Goal: Use online tool/utility: Utilize a website feature to perform a specific function

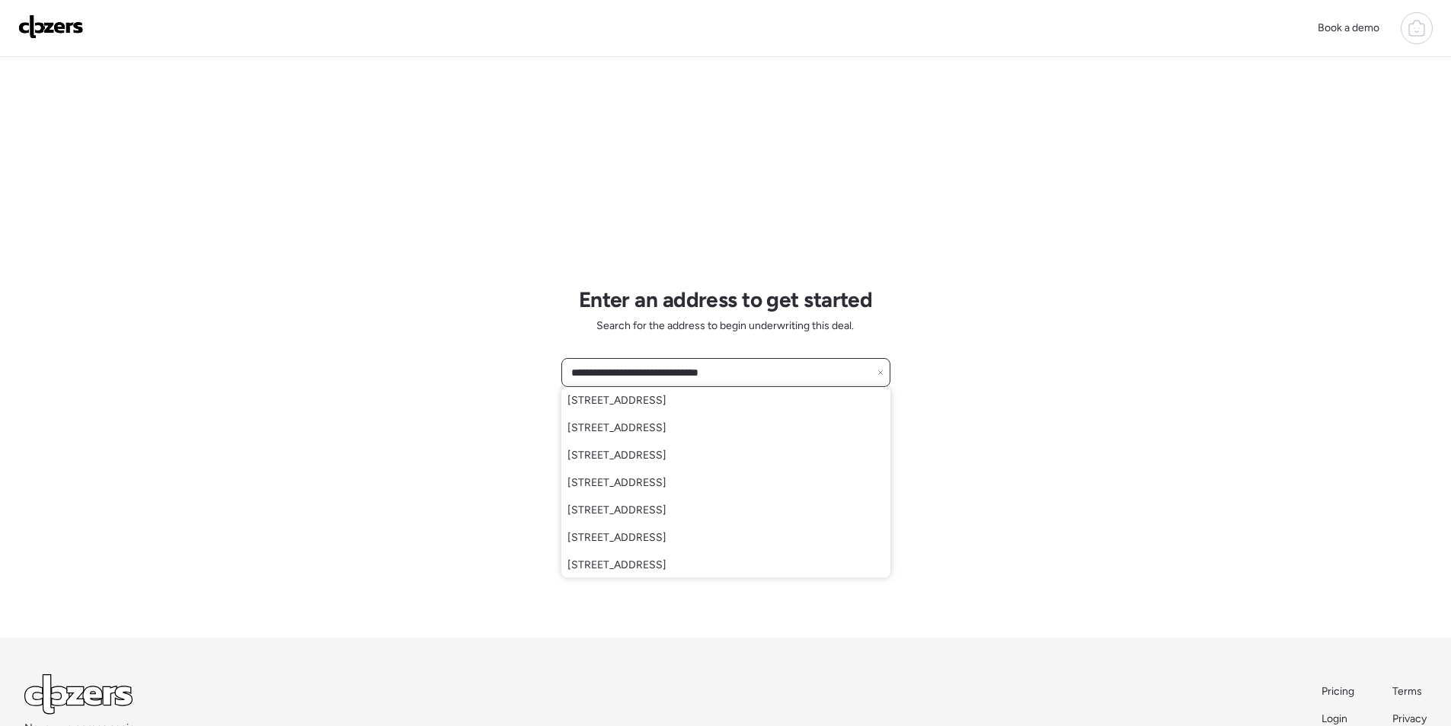
click at [665, 370] on input "**********" at bounding box center [725, 372] width 315 height 21
paste input "text"
type input "**********"
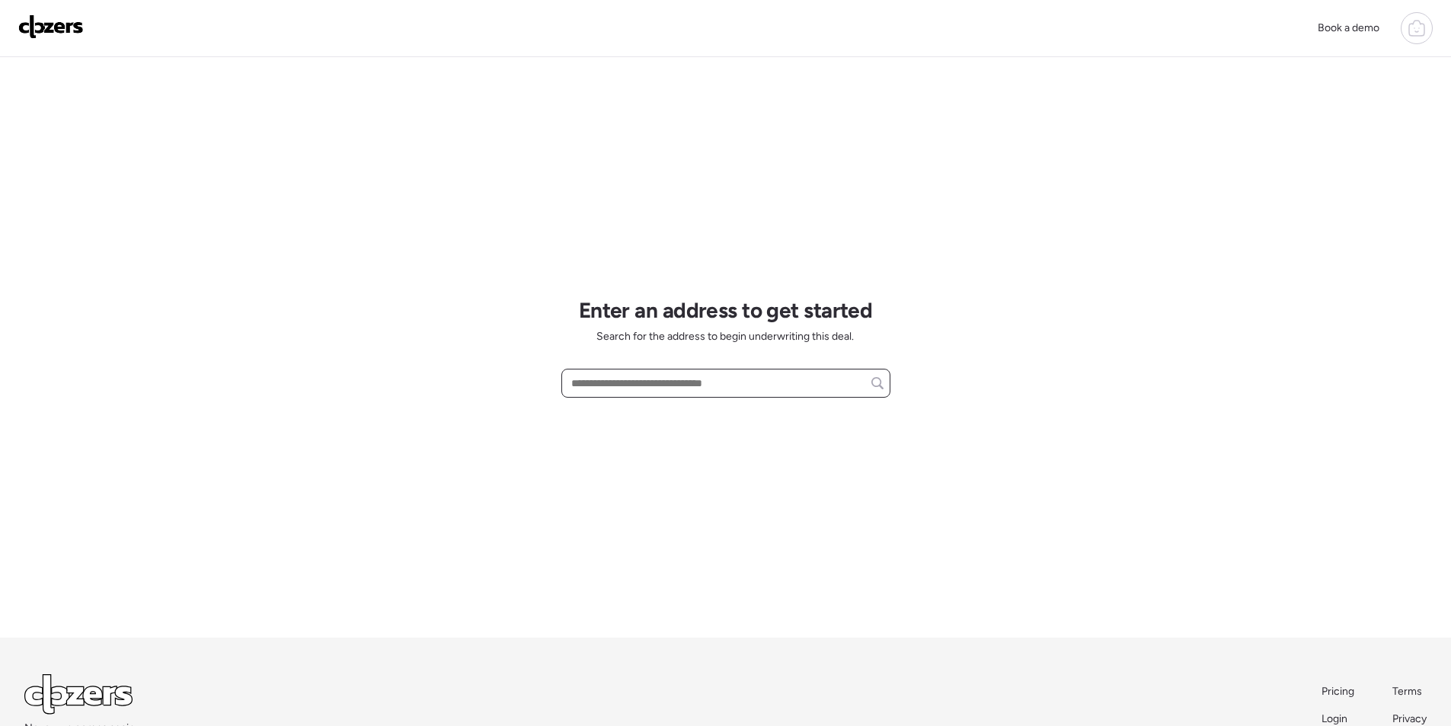
click at [588, 376] on input "text" at bounding box center [725, 382] width 315 height 21
paste input "**********"
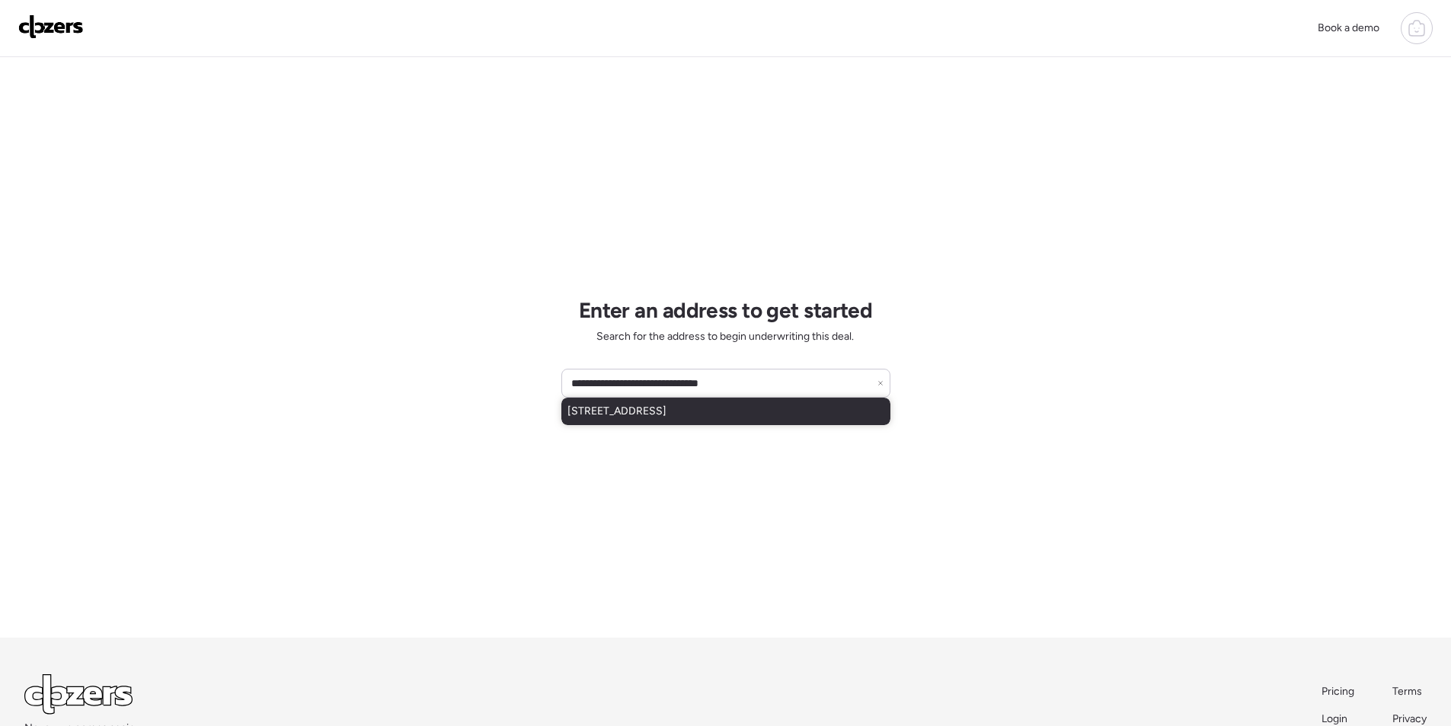
click at [627, 410] on span "[STREET_ADDRESS]" at bounding box center [616, 411] width 99 height 15
type input "**********"
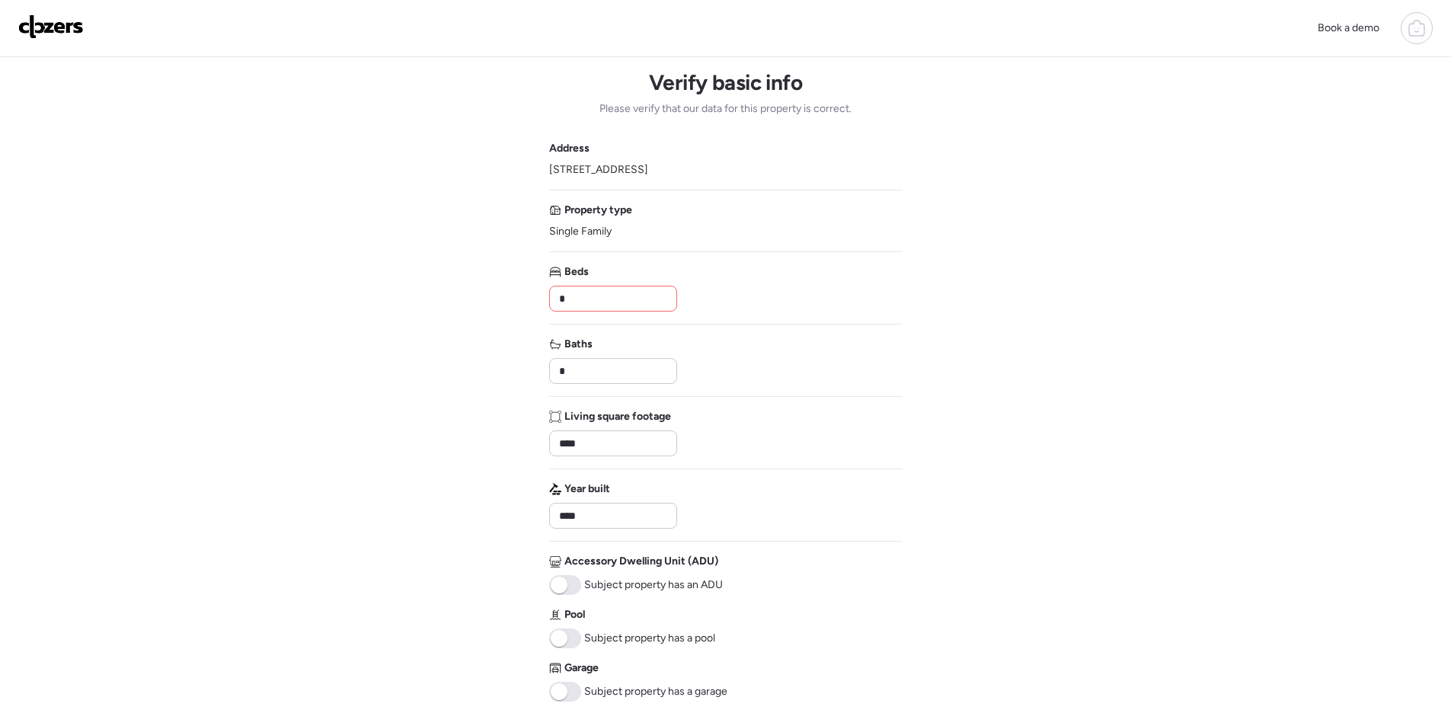
click at [624, 290] on input "*" at bounding box center [613, 298] width 114 height 21
type input "*"
click at [589, 367] on input "*" at bounding box center [613, 370] width 114 height 21
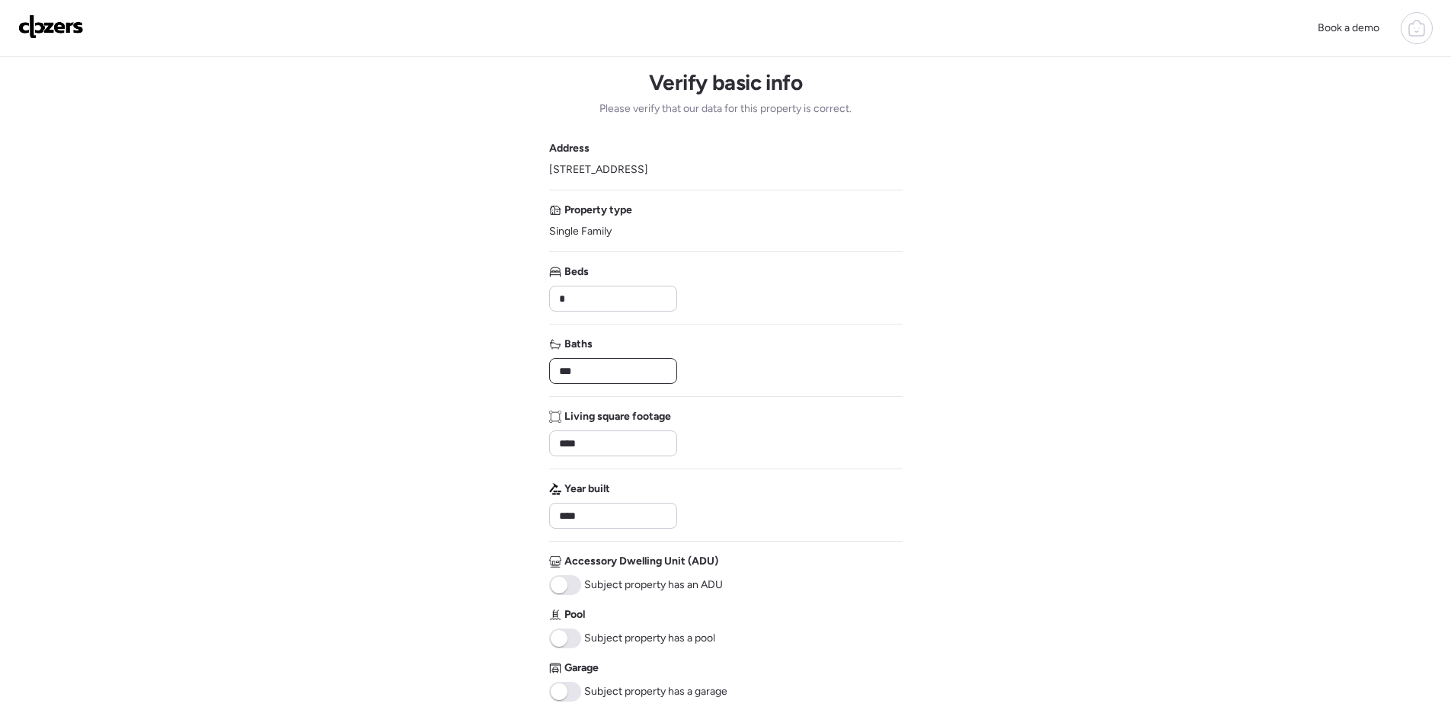
type input "***"
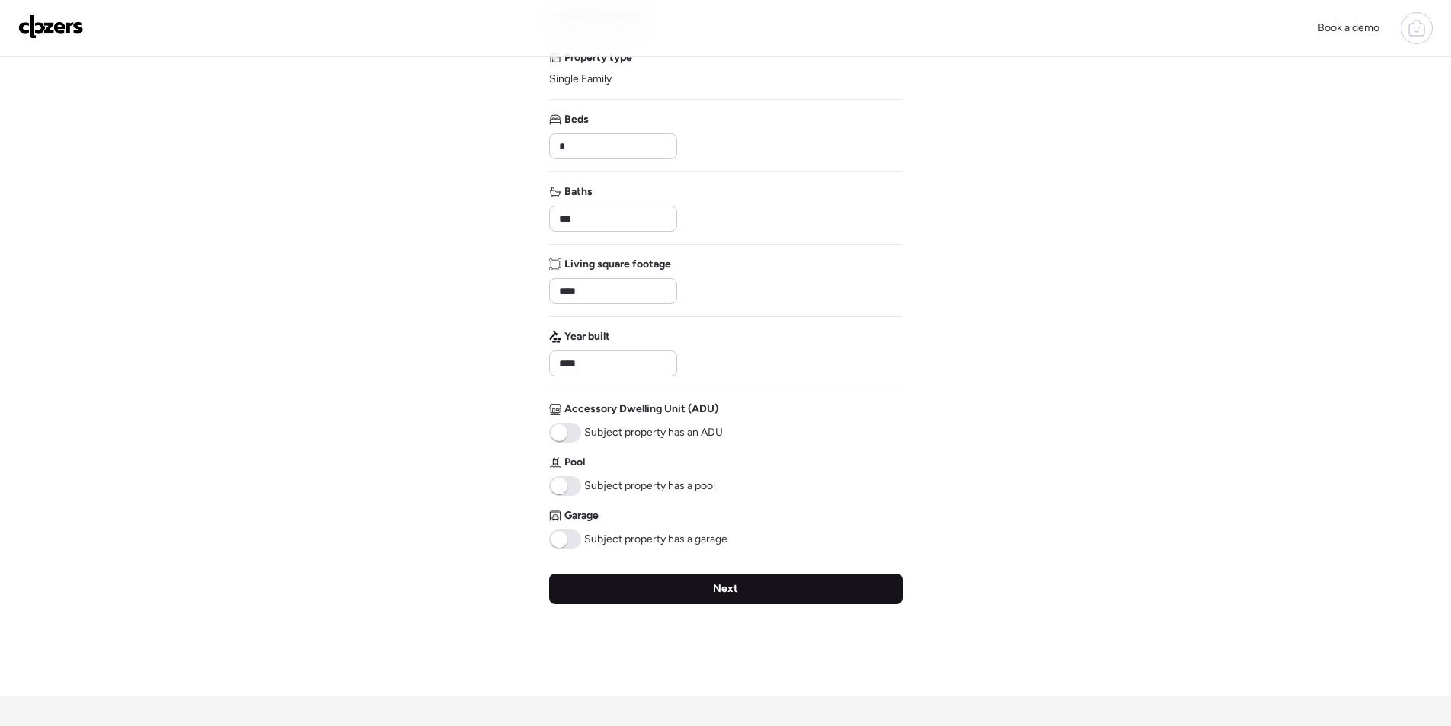
click at [636, 589] on div "Next" at bounding box center [725, 588] width 353 height 30
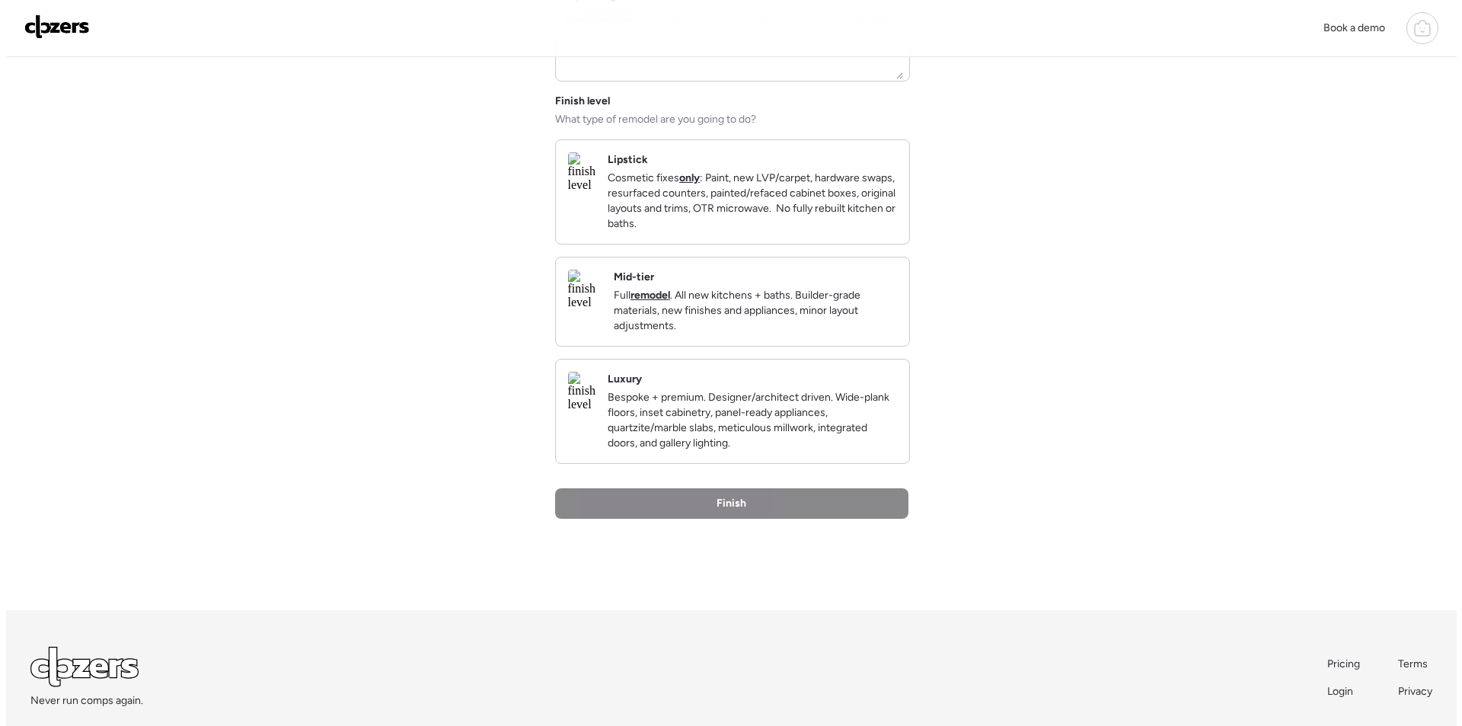
scroll to position [0, 0]
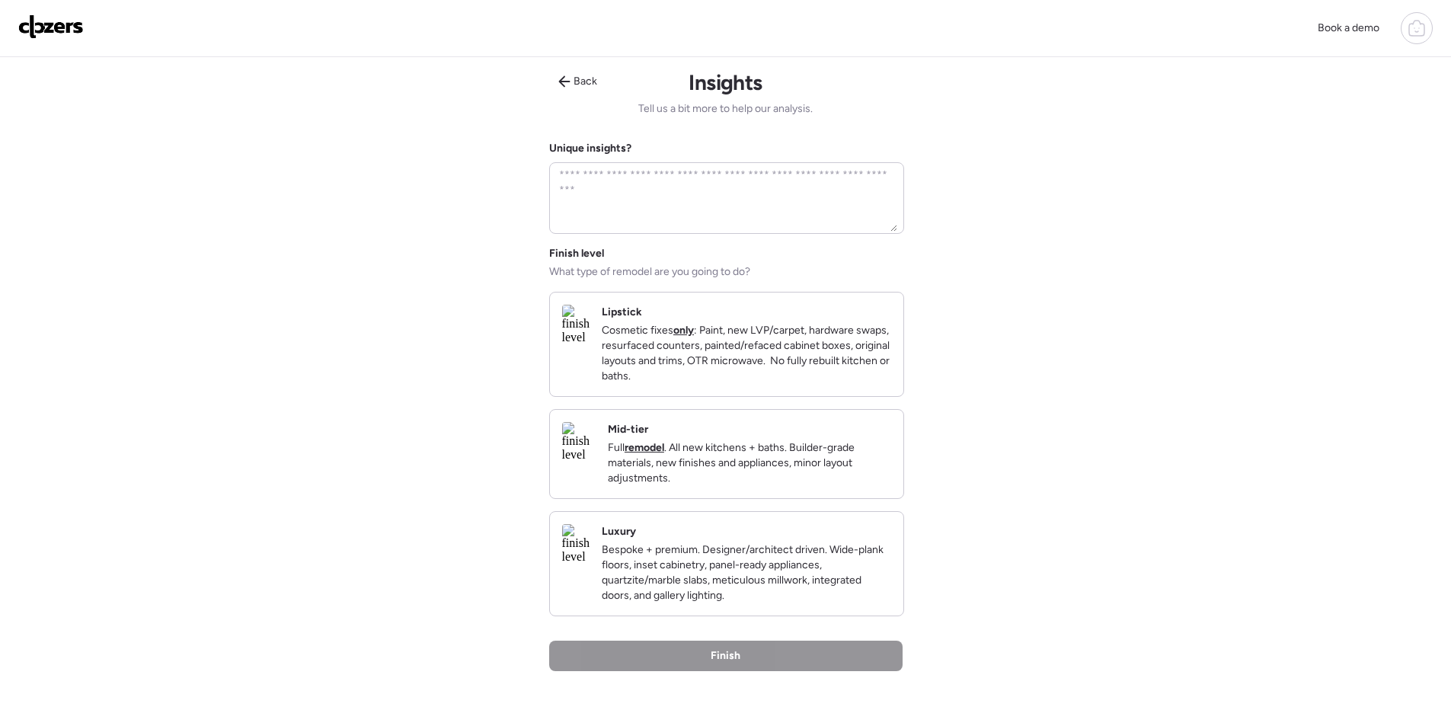
click at [783, 486] on p "Full remodel . All new kitchens + baths. Builder-grade materials, new finishes …" at bounding box center [749, 463] width 283 height 46
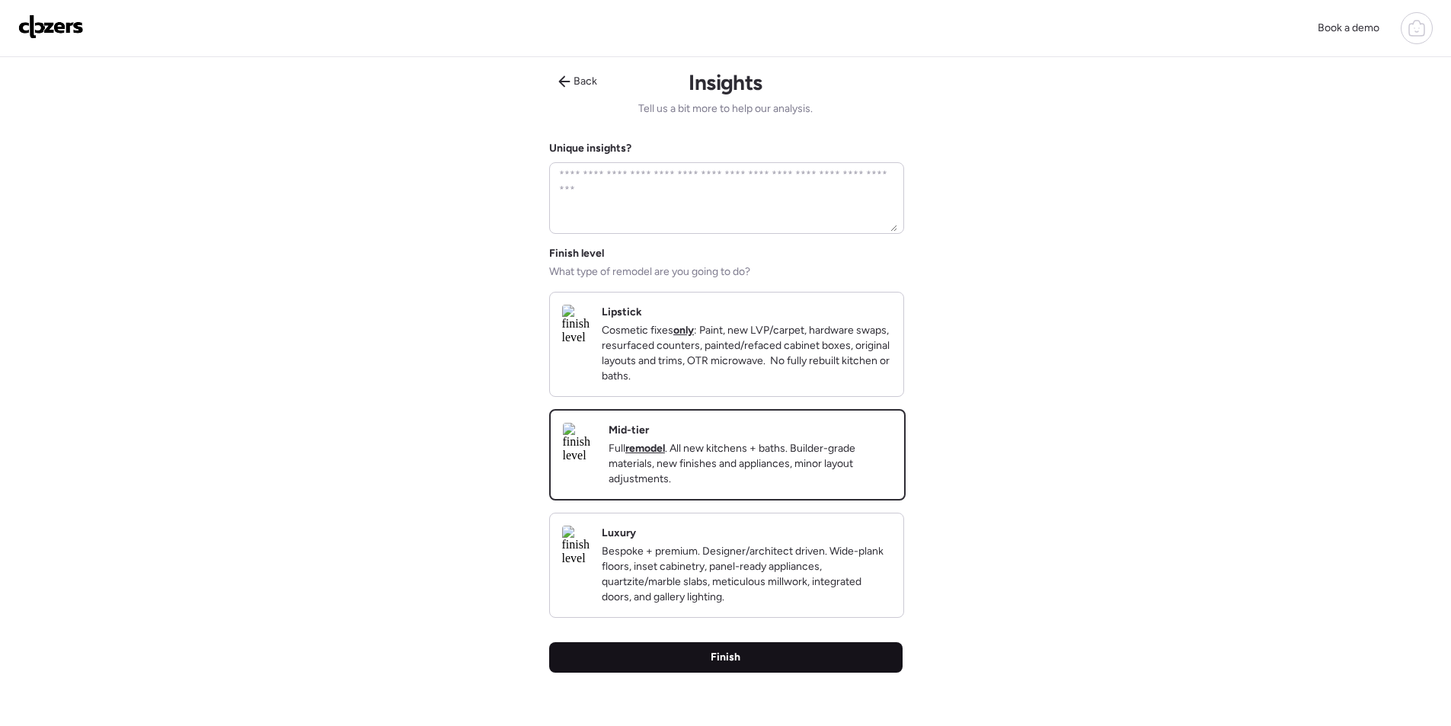
click at [725, 672] on div "Finish" at bounding box center [725, 657] width 353 height 30
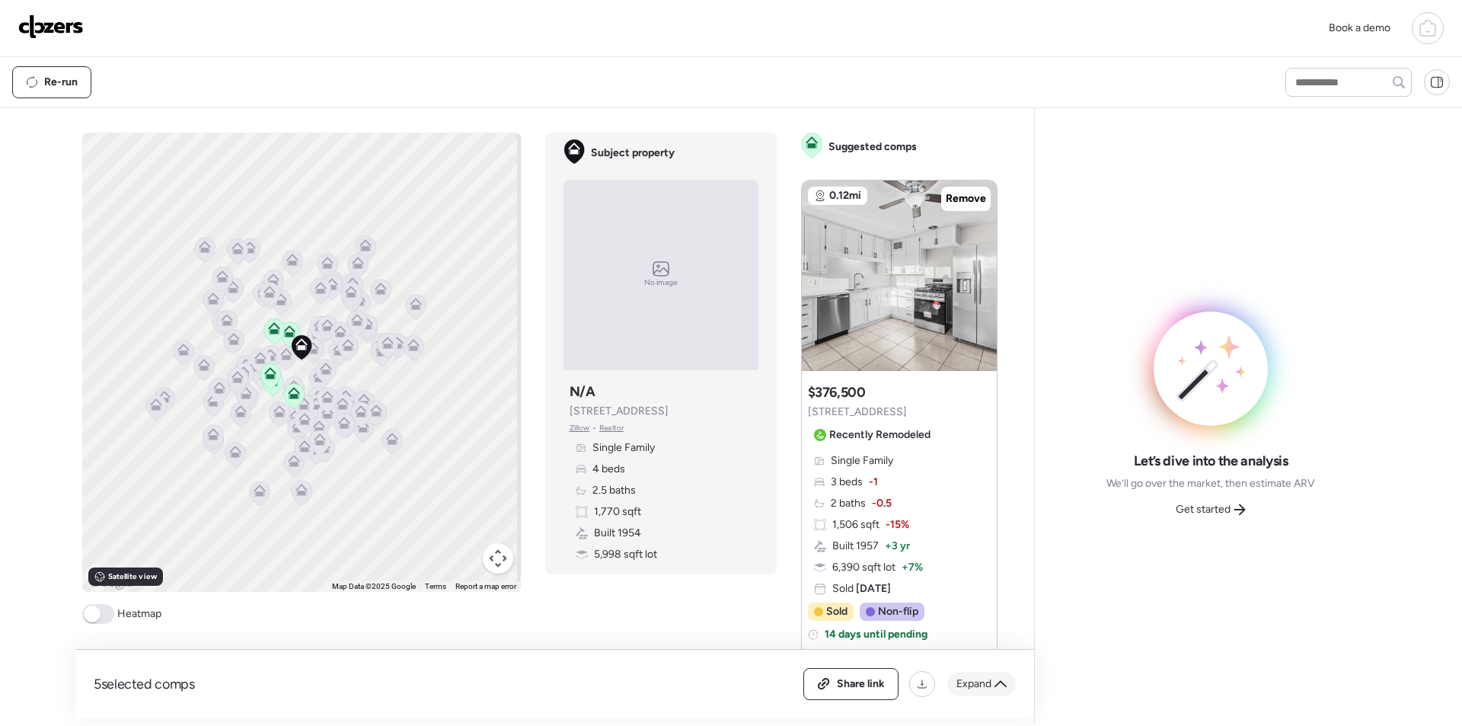
click at [962, 676] on span "Expand" at bounding box center [973, 683] width 35 height 15
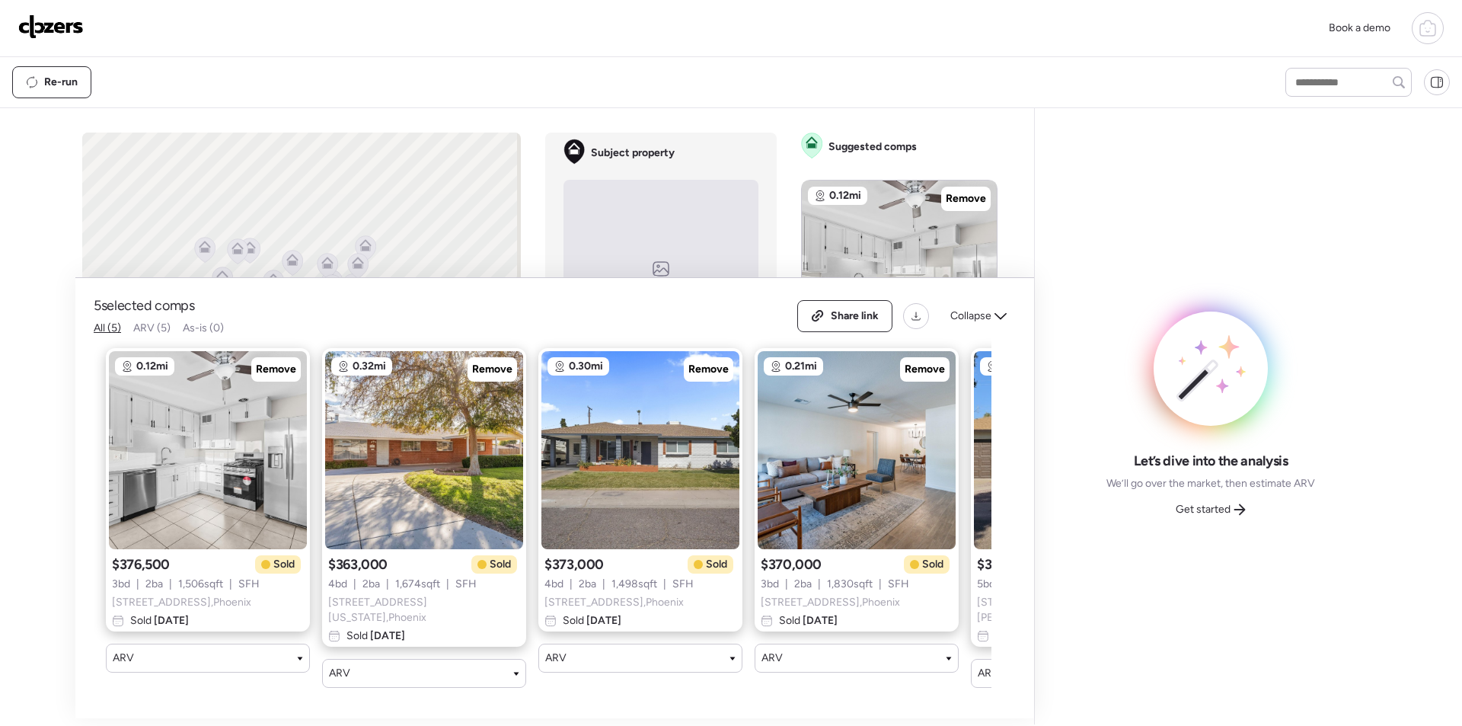
scroll to position [0, 196]
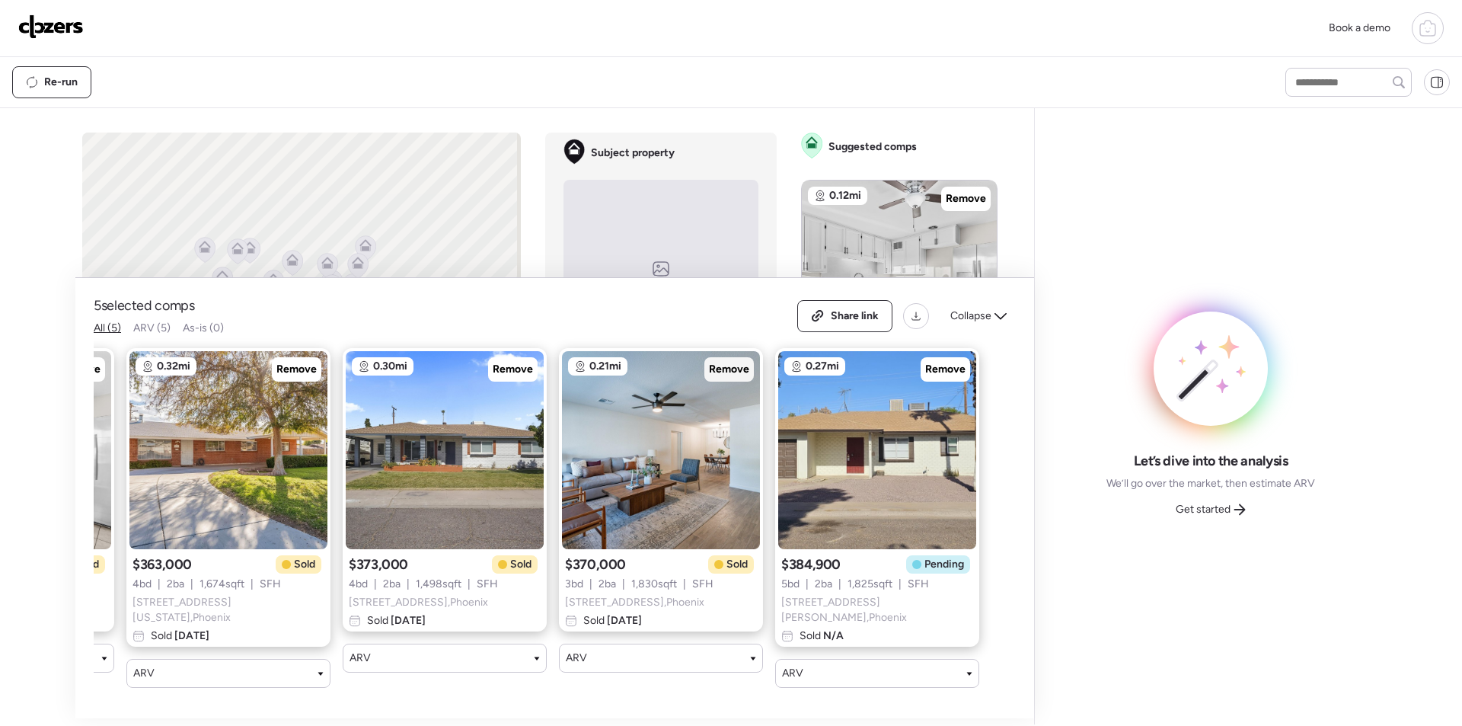
click at [950, 377] on span "Remove" at bounding box center [945, 369] width 40 height 15
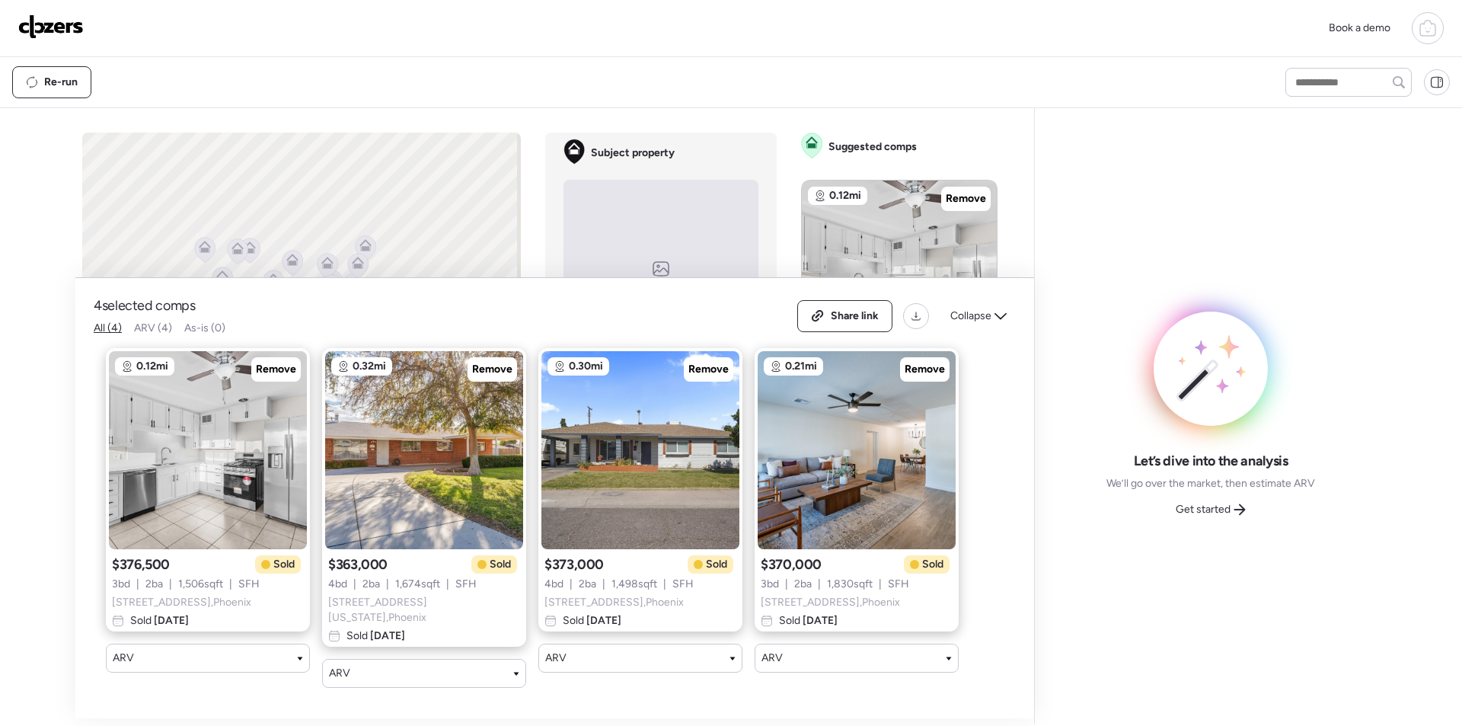
scroll to position [0, 0]
click at [970, 318] on span "Collapse" at bounding box center [970, 315] width 41 height 15
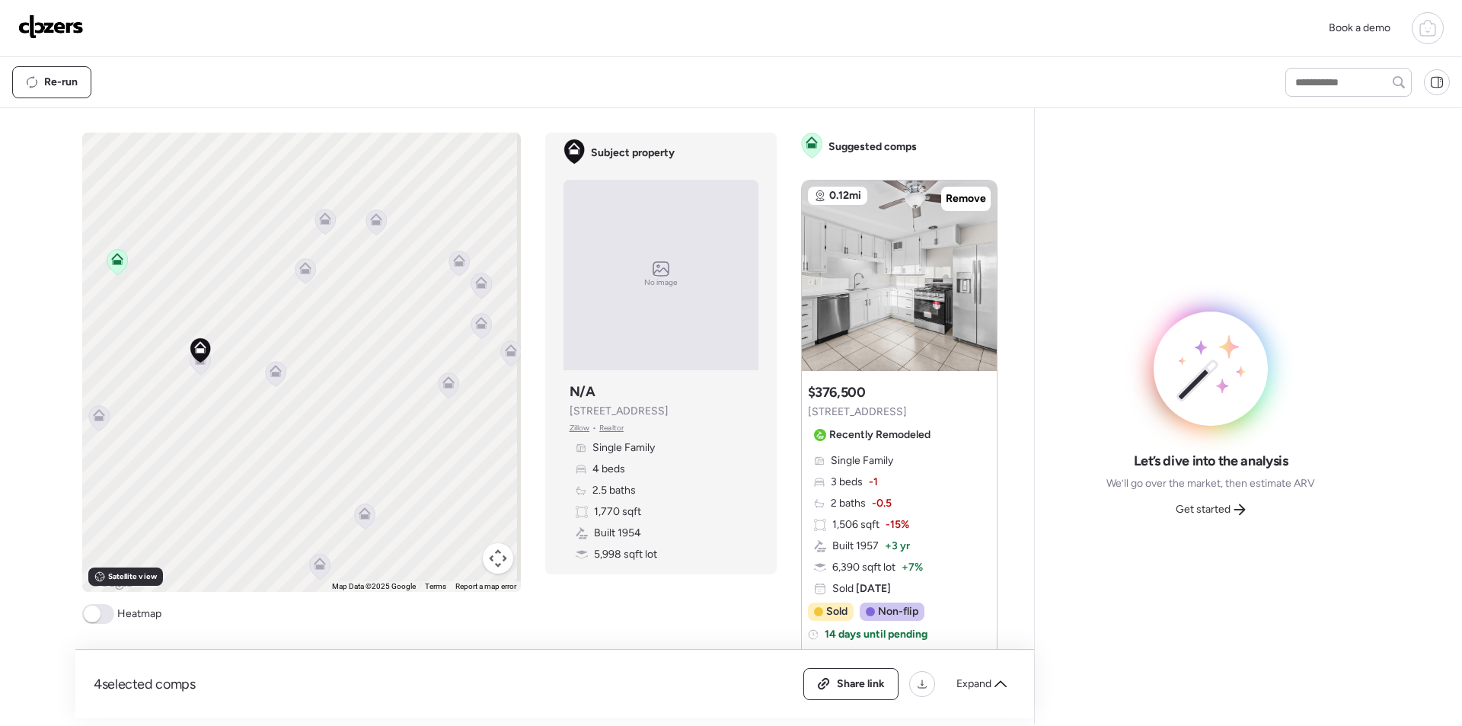
drag, startPoint x: 206, startPoint y: 346, endPoint x: 401, endPoint y: 412, distance: 205.2
click at [401, 413] on div "To activate drag with keyboard, press Alt + Enter. Once in keyboard drag state,…" at bounding box center [301, 362] width 439 height 459
click at [222, 362] on icon at bounding box center [232, 354] width 21 height 26
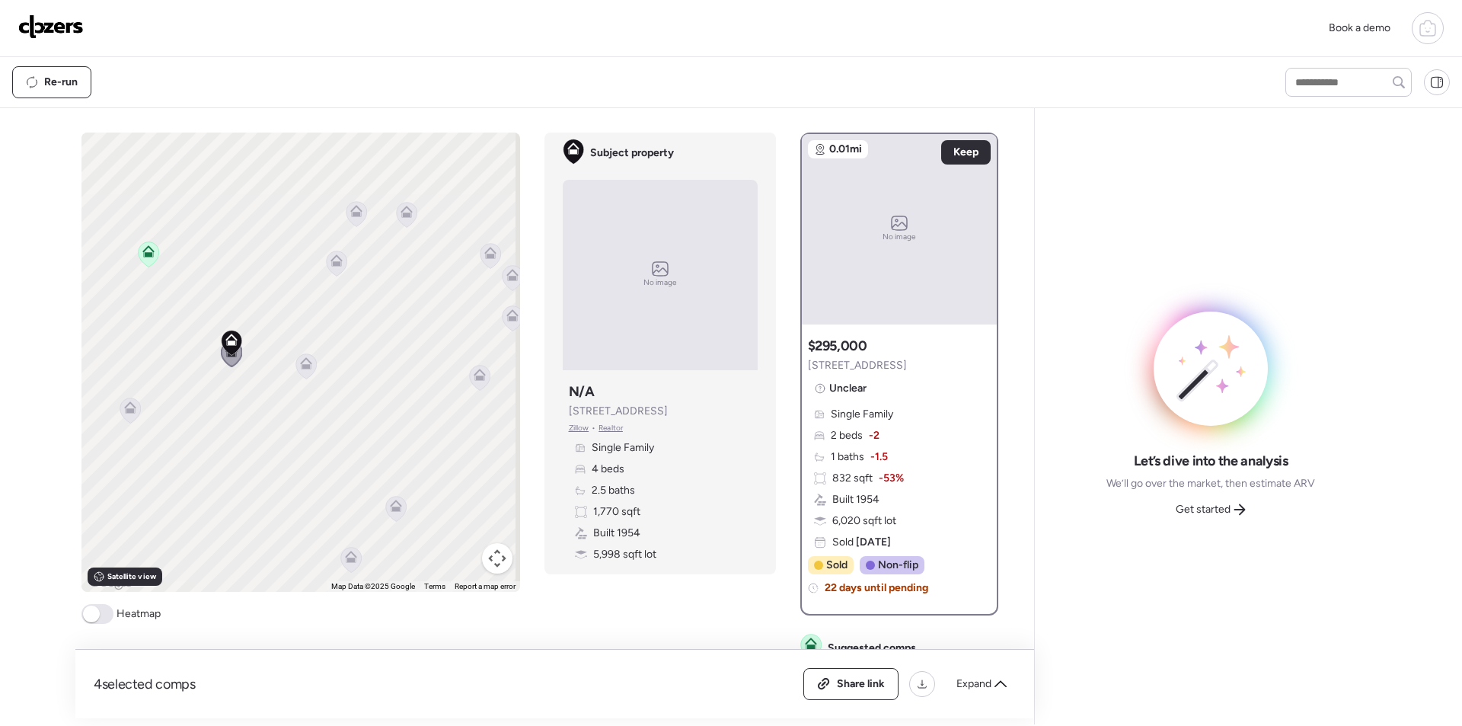
click at [310, 373] on icon at bounding box center [305, 366] width 21 height 26
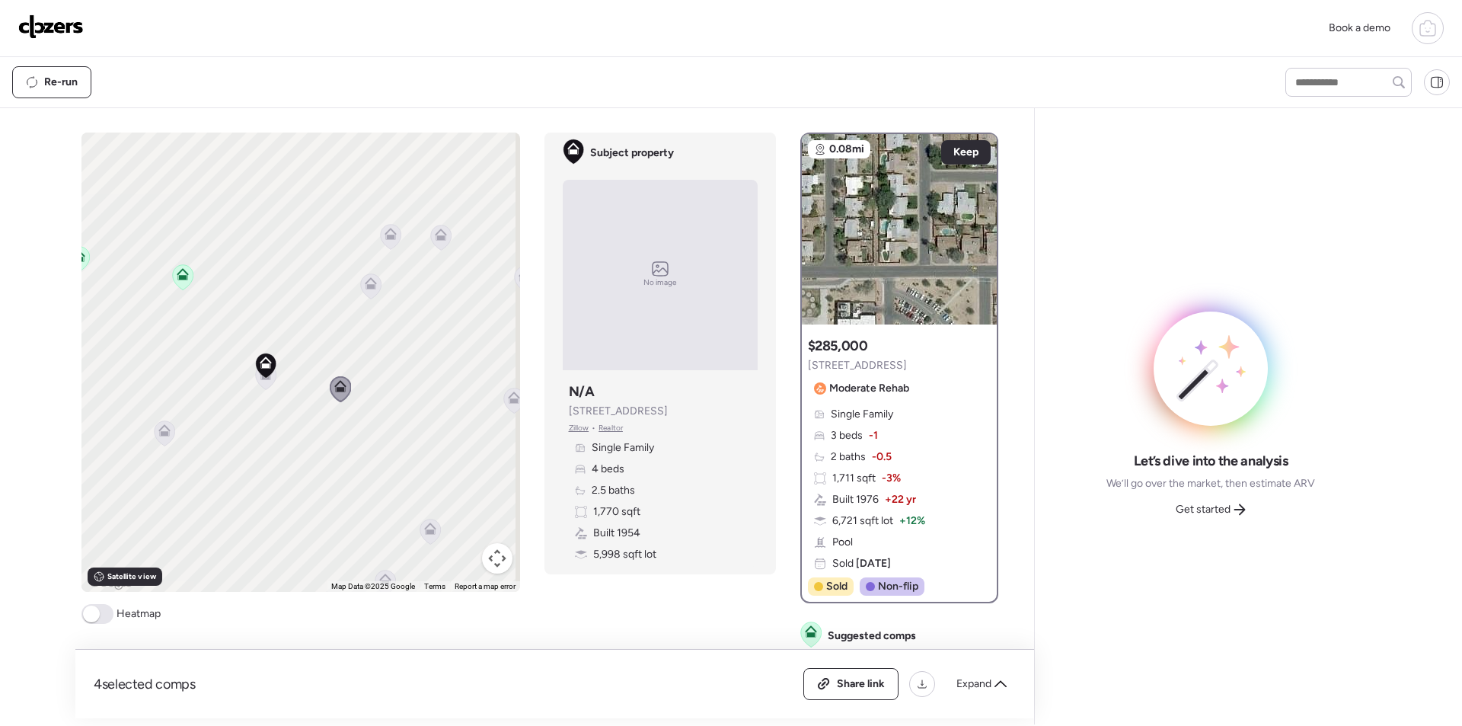
drag, startPoint x: 308, startPoint y: 377, endPoint x: 345, endPoint y: 402, distance: 44.4
click at [345, 402] on div at bounding box center [340, 390] width 21 height 28
click at [370, 286] on icon at bounding box center [376, 285] width 12 height 12
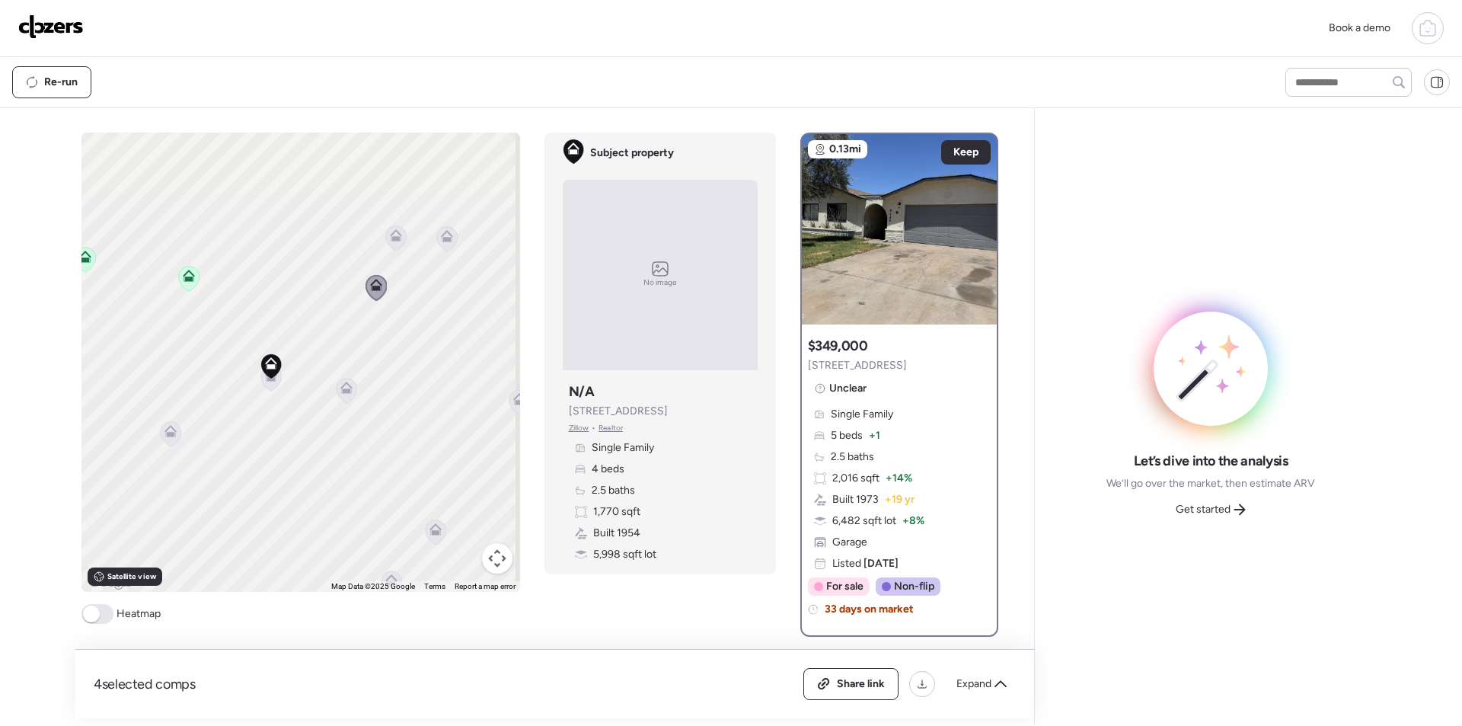
click at [395, 240] on icon at bounding box center [396, 235] width 12 height 12
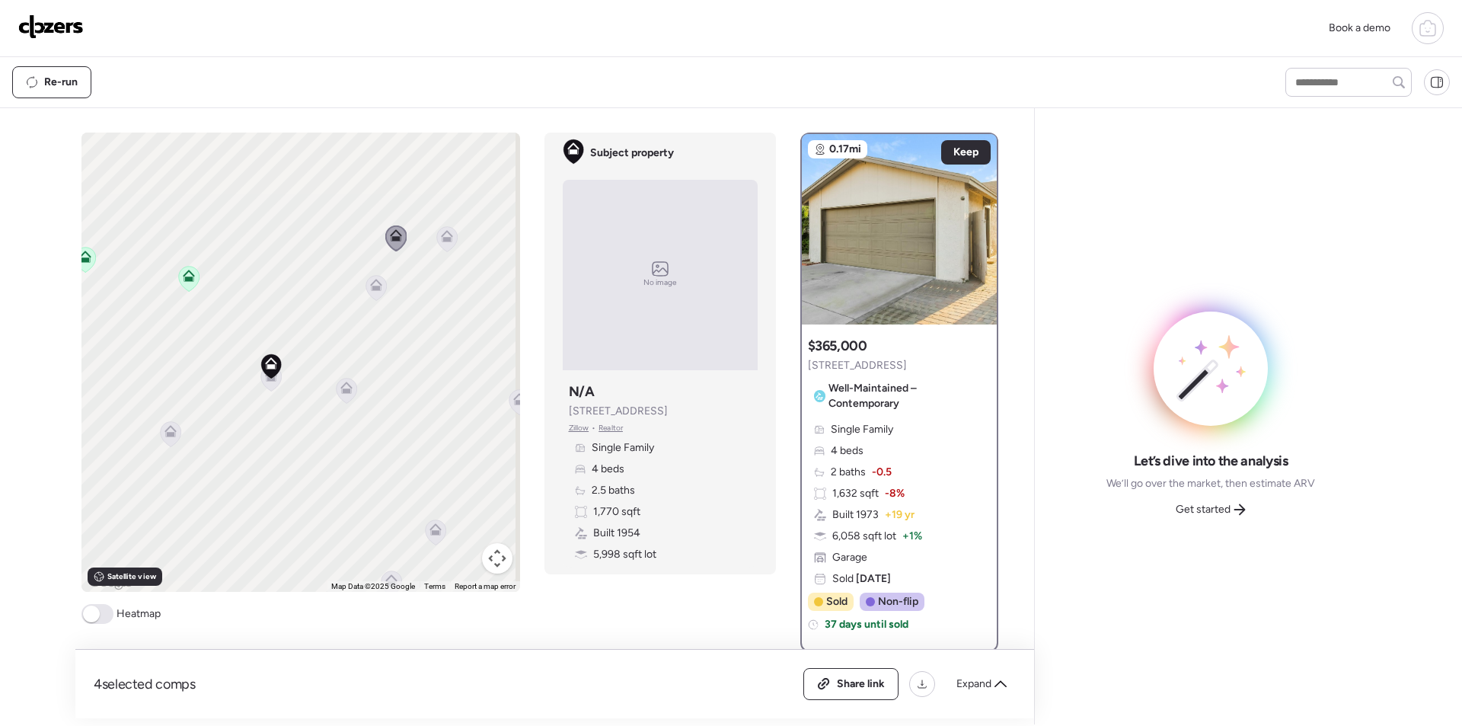
click at [438, 244] on icon at bounding box center [446, 238] width 21 height 25
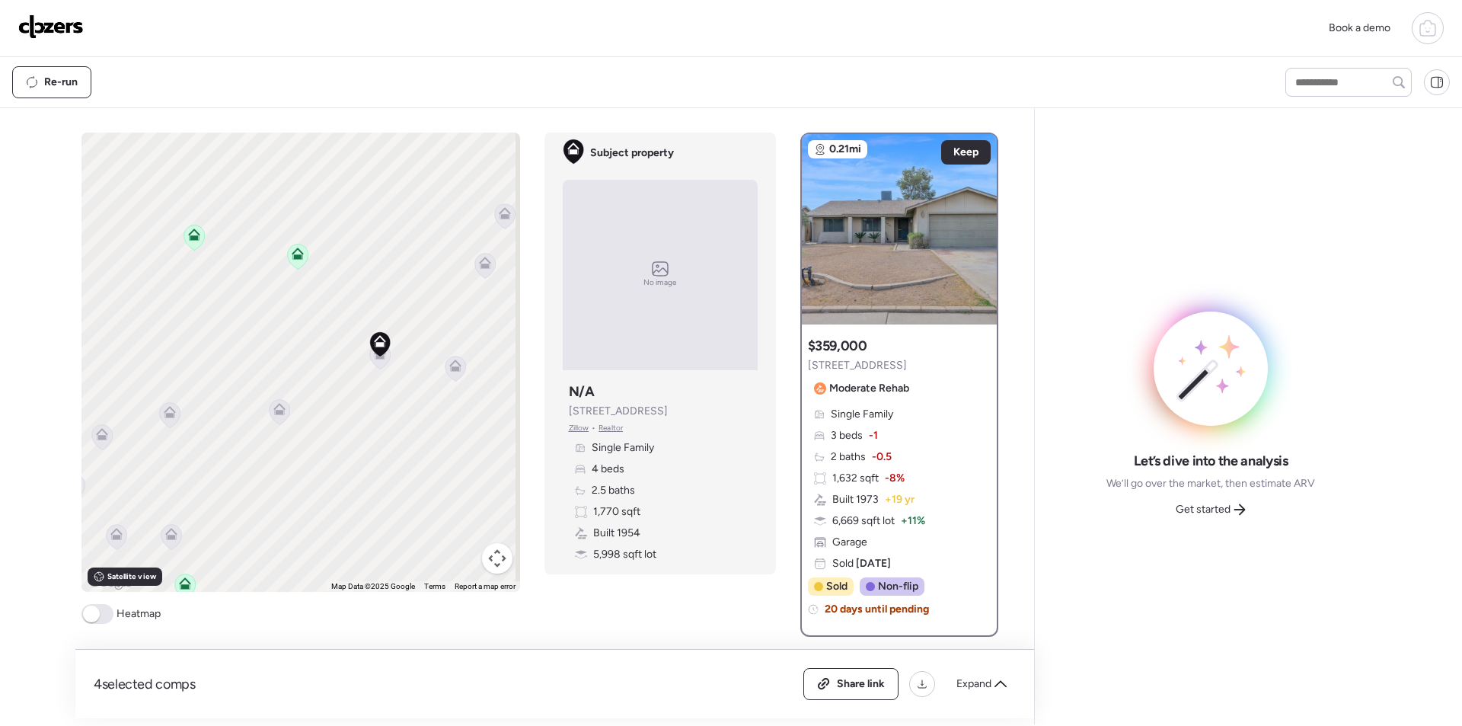
drag, startPoint x: 292, startPoint y: 308, endPoint x: 403, endPoint y: 286, distance: 113.5
click at [403, 286] on div "To activate drag with keyboard, press Alt + Enter. Once in keyboard drag state,…" at bounding box center [300, 362] width 439 height 459
click at [270, 419] on icon at bounding box center [279, 411] width 21 height 25
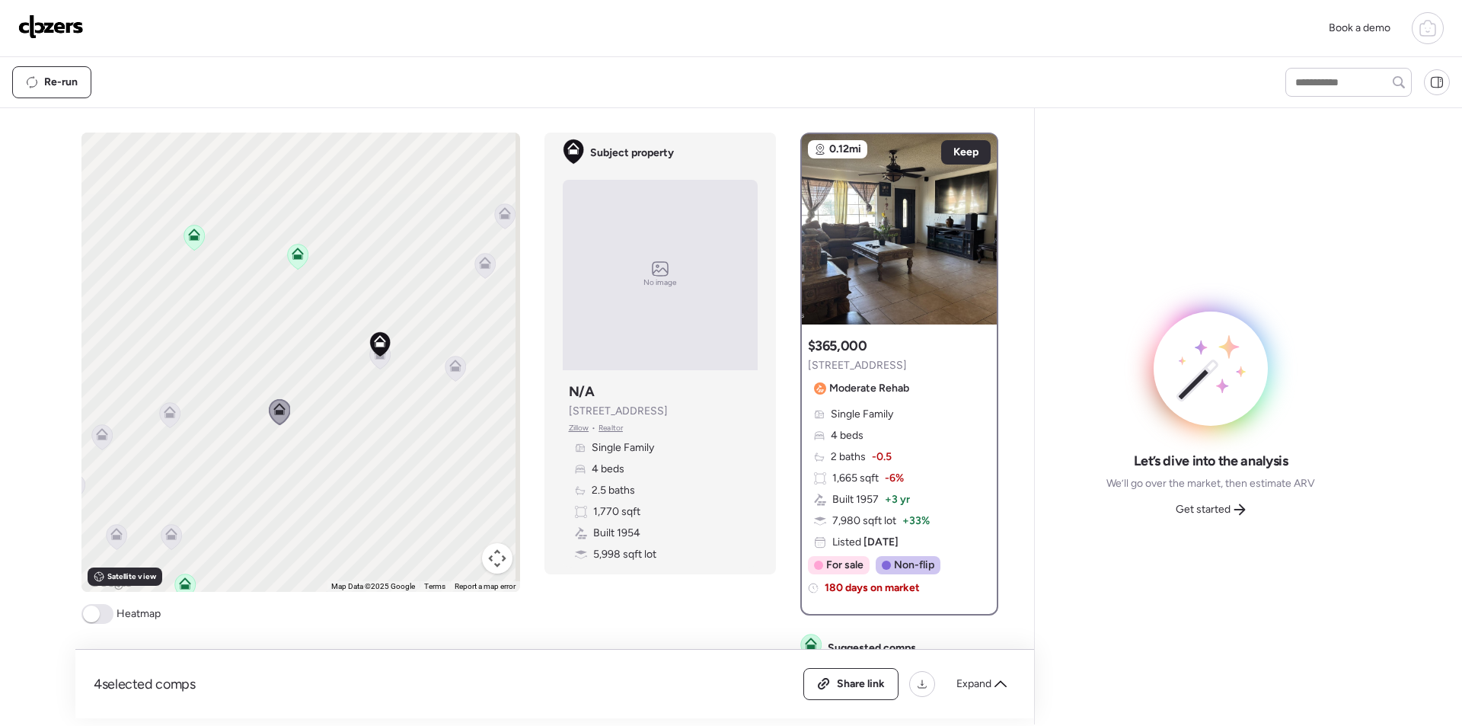
click at [168, 414] on icon at bounding box center [169, 415] width 10 height 5
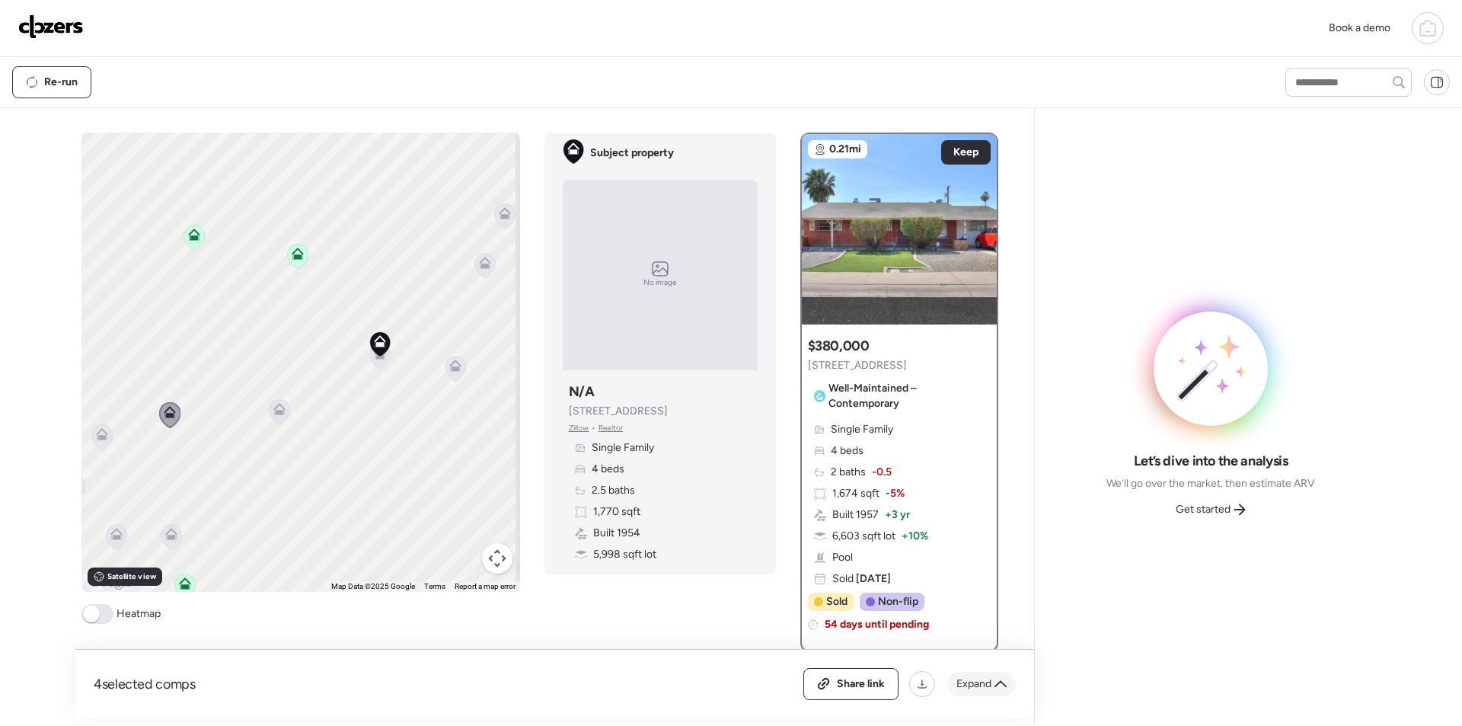
click at [972, 679] on span "Expand" at bounding box center [973, 683] width 35 height 15
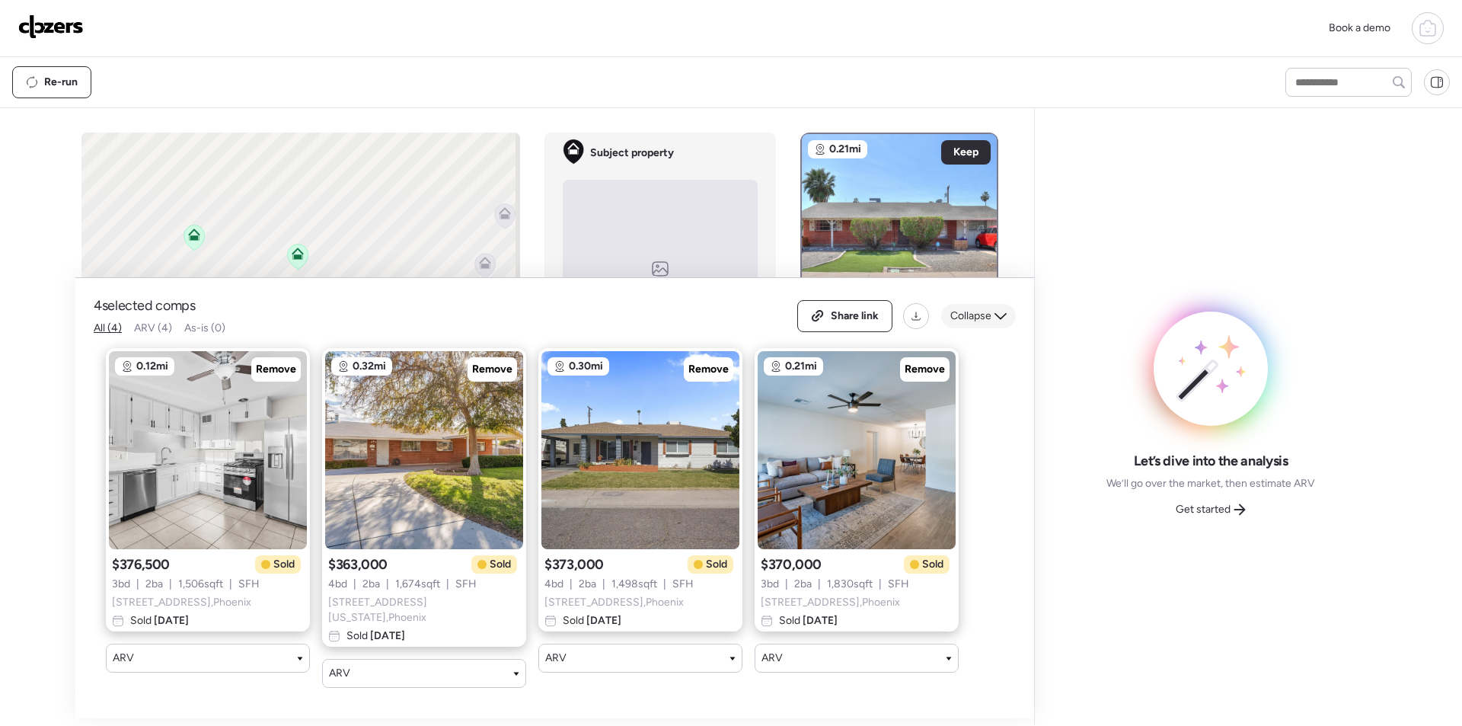
click at [974, 324] on span "Collapse" at bounding box center [970, 315] width 41 height 15
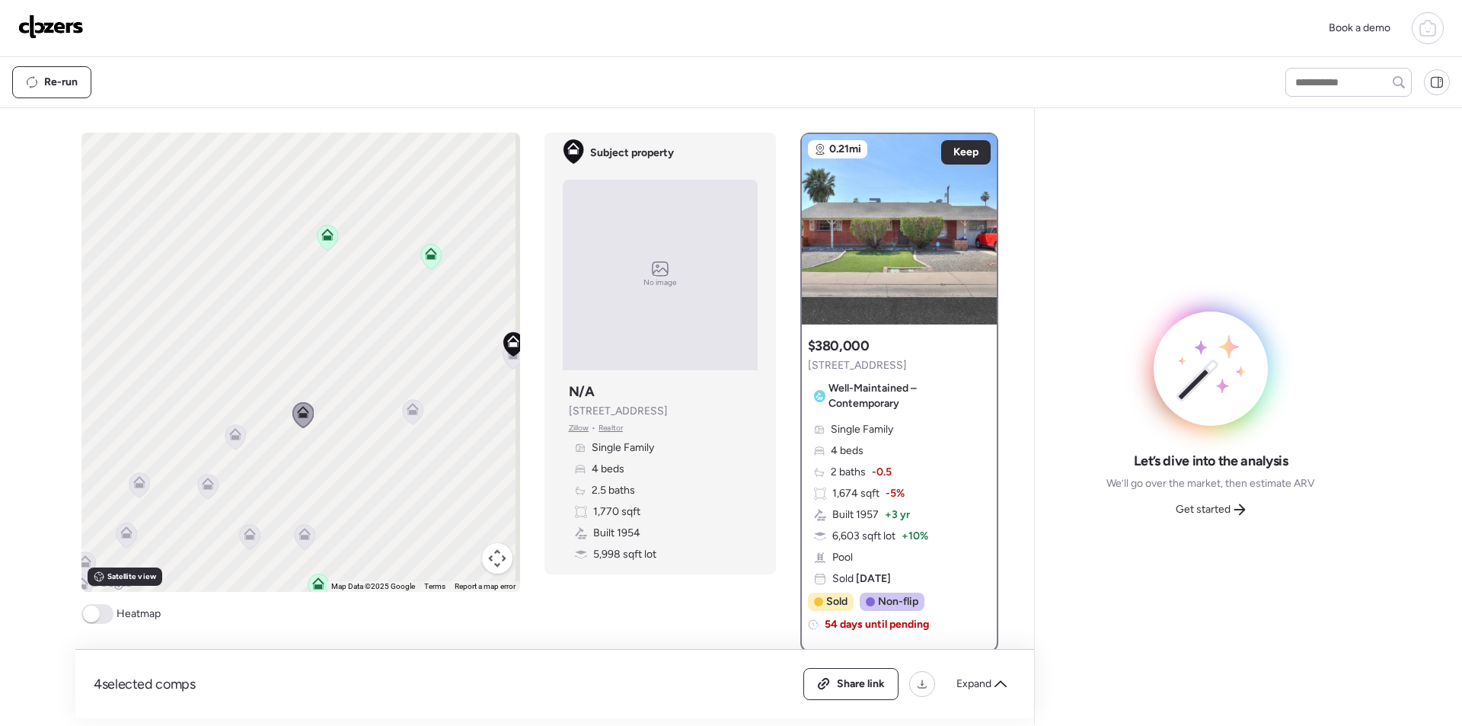
drag, startPoint x: 318, startPoint y: 416, endPoint x: 453, endPoint y: 416, distance: 134.8
click at [453, 416] on div "To activate drag with keyboard, press Alt + Enter. Once in keyboard drag state,…" at bounding box center [300, 362] width 439 height 459
click at [230, 437] on icon at bounding box center [235, 437] width 10 height 5
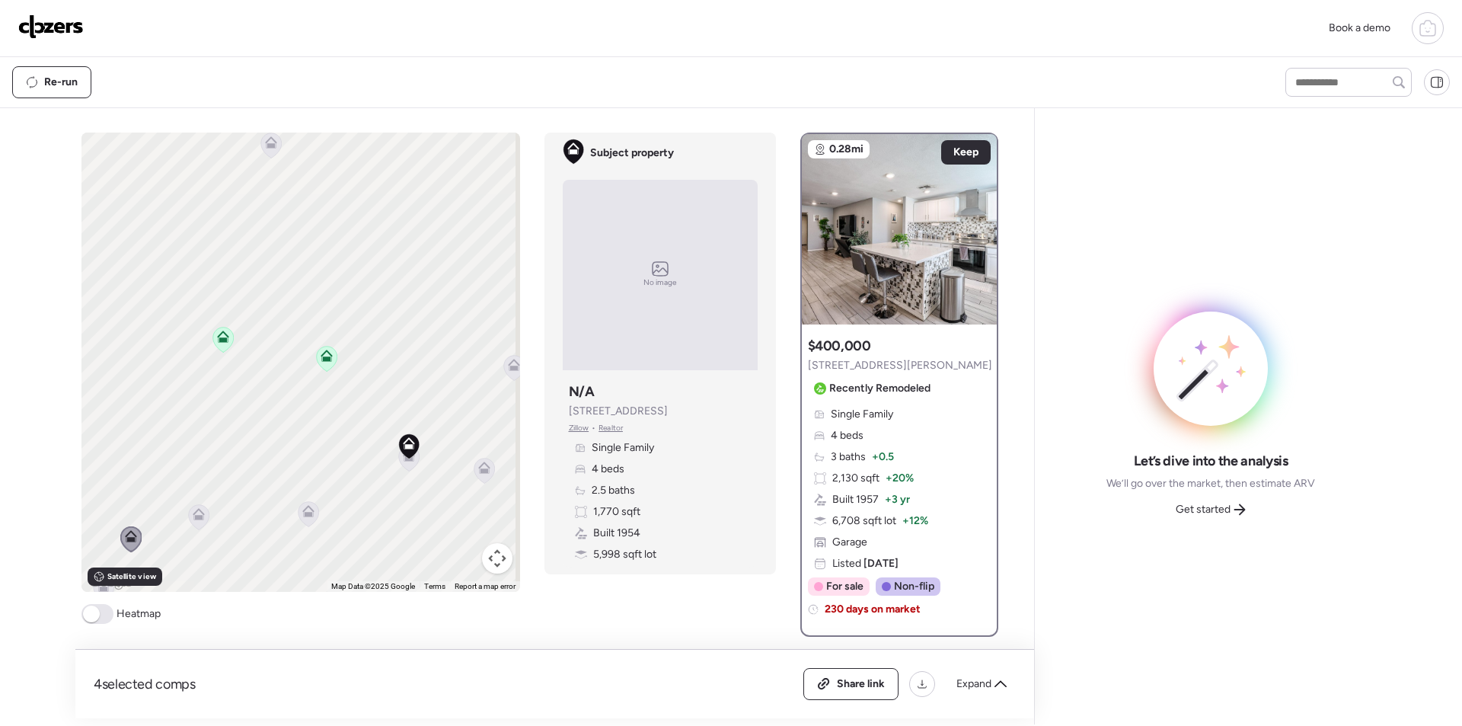
drag, startPoint x: 249, startPoint y: 458, endPoint x: 188, endPoint y: 414, distance: 75.7
click at [183, 417] on div "To activate drag with keyboard, press Alt + Enter. Once in keyboard drag state,…" at bounding box center [300, 362] width 439 height 459
drag, startPoint x: 466, startPoint y: 446, endPoint x: 390, endPoint y: 373, distance: 105.6
click at [338, 280] on div "To activate drag with keyboard, press Alt + Enter. Once in keyboard drag state,…" at bounding box center [300, 362] width 439 height 459
click at [414, 410] on icon at bounding box center [417, 411] width 10 height 5
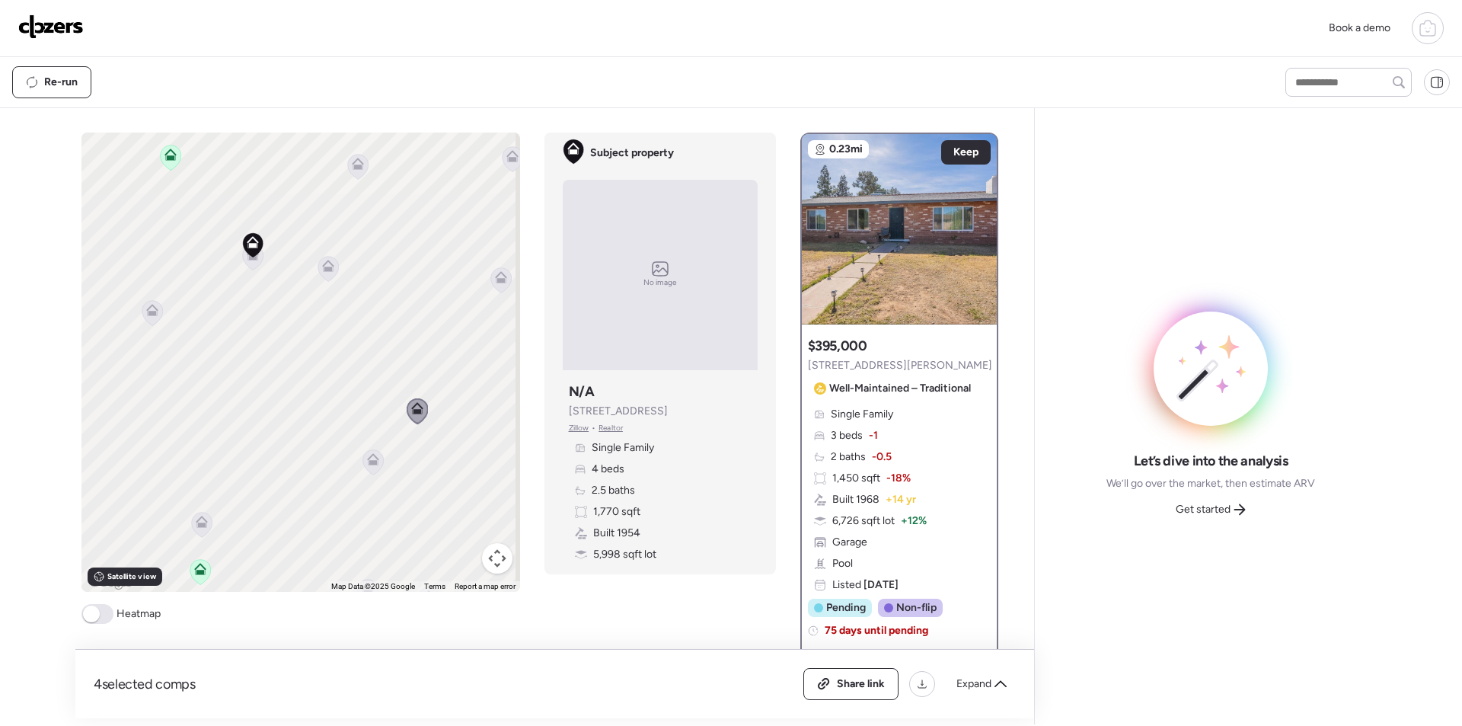
click at [364, 465] on icon at bounding box center [372, 461] width 21 height 25
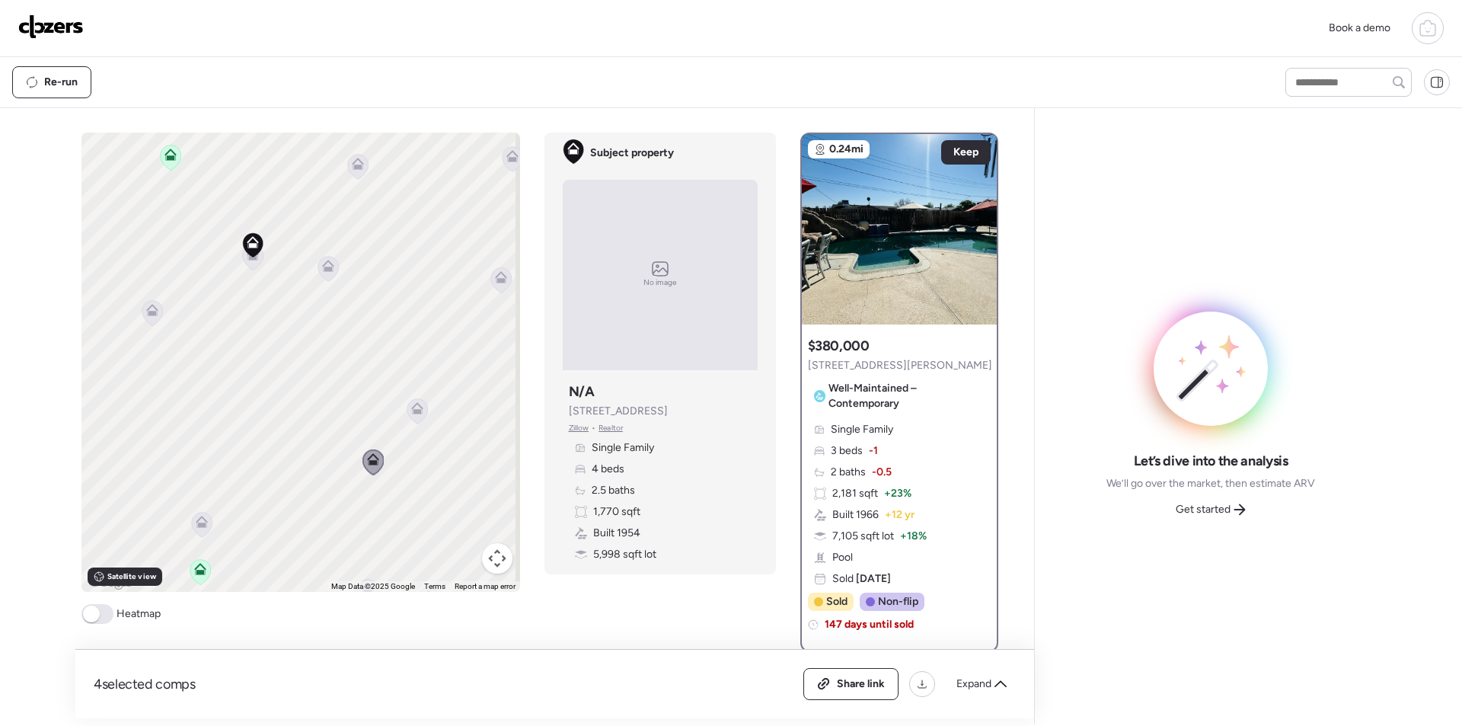
click at [204, 518] on icon at bounding box center [201, 524] width 21 height 25
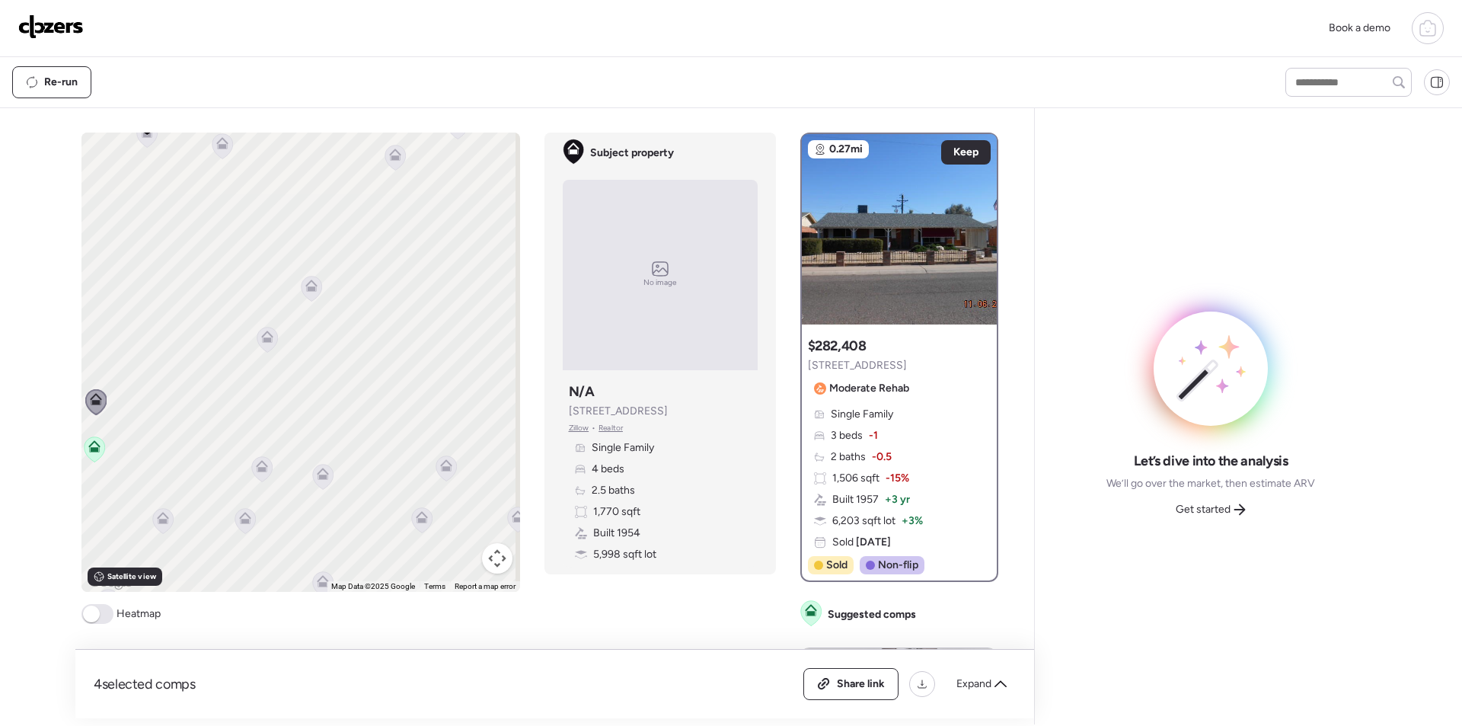
drag, startPoint x: 383, startPoint y: 480, endPoint x: 334, endPoint y: 420, distance: 77.9
click at [334, 420] on div "To activate drag with keyboard, press Alt + Enter. Once in keyboard drag state,…" at bounding box center [300, 362] width 439 height 459
click at [255, 465] on icon at bounding box center [261, 465] width 12 height 12
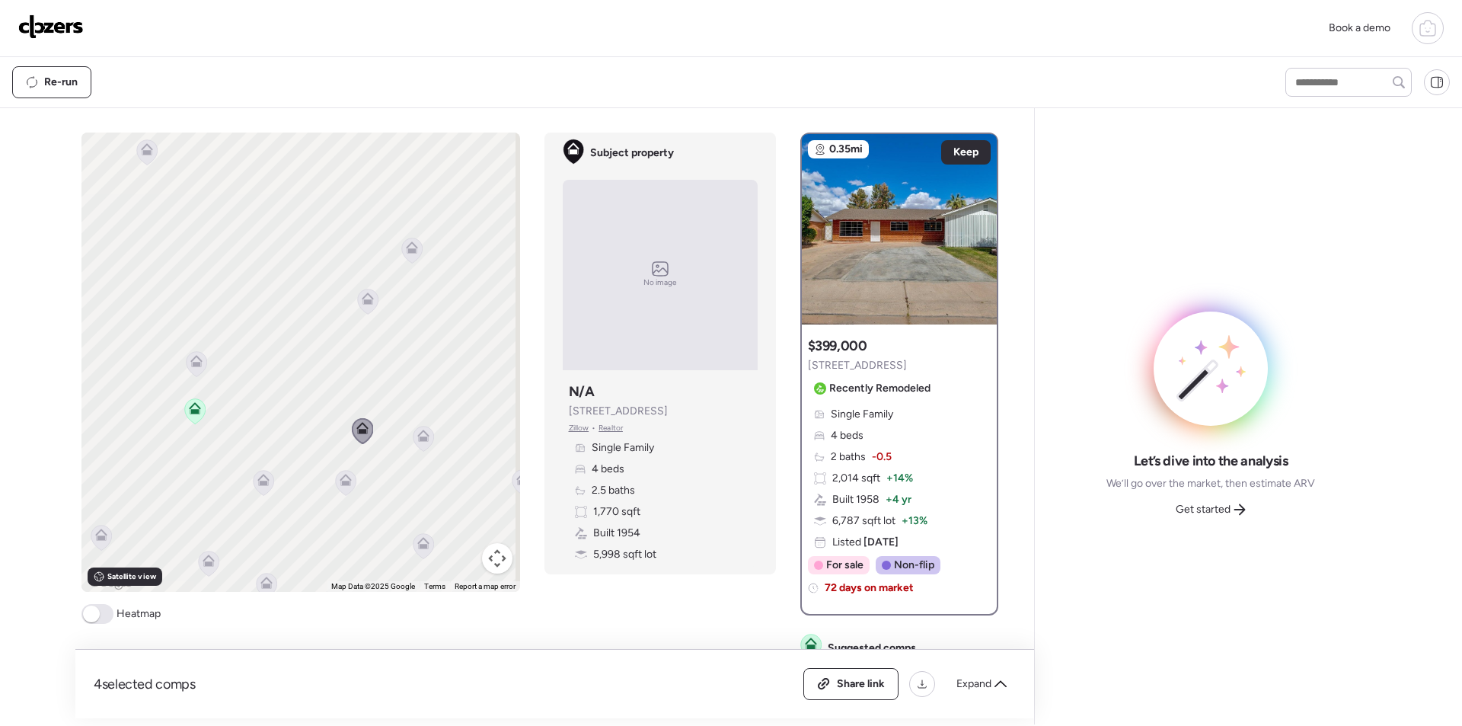
drag, startPoint x: 350, startPoint y: 448, endPoint x: 372, endPoint y: 434, distance: 26.6
click at [372, 434] on div "To activate drag with keyboard, press Alt + Enter. Once in keyboard drag state,…" at bounding box center [300, 362] width 439 height 459
click at [413, 435] on icon at bounding box center [423, 438] width 21 height 25
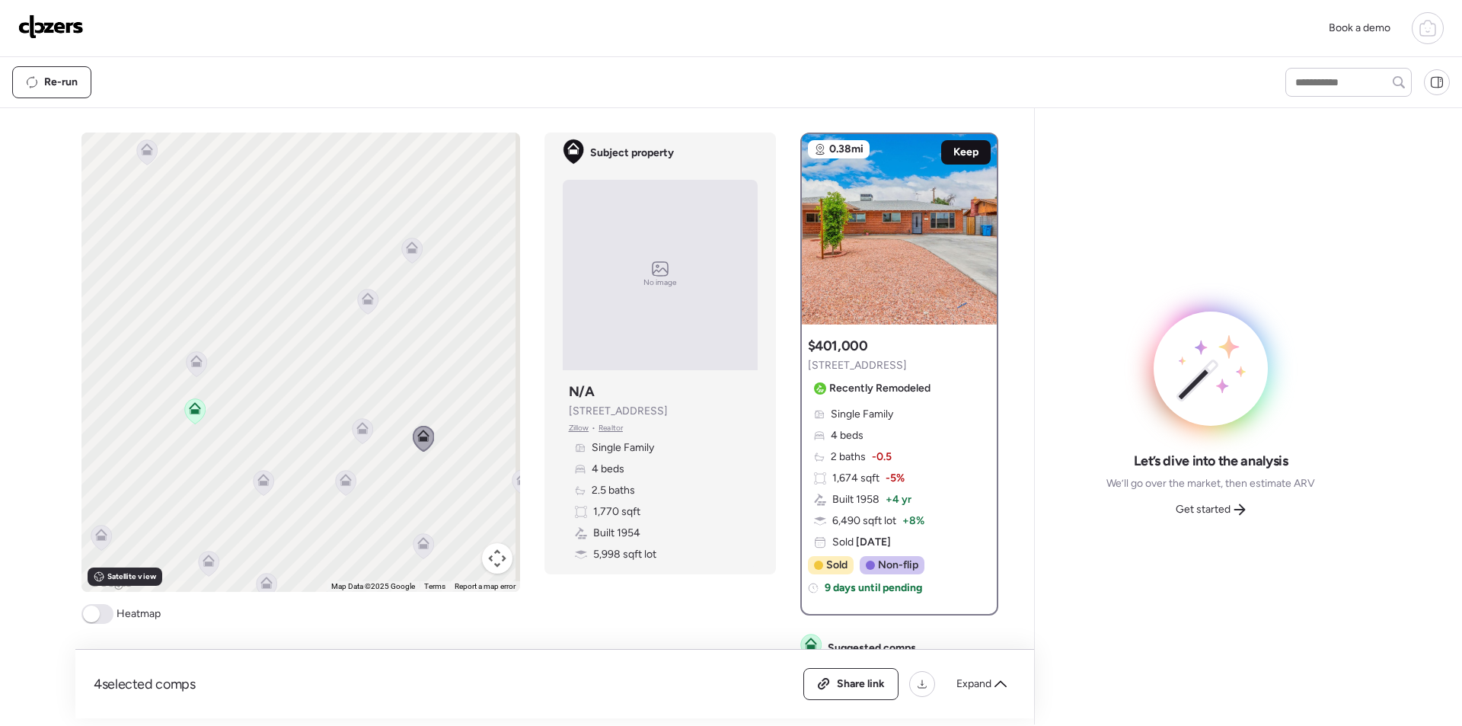
click at [941, 150] on div "Keep" at bounding box center [965, 152] width 49 height 24
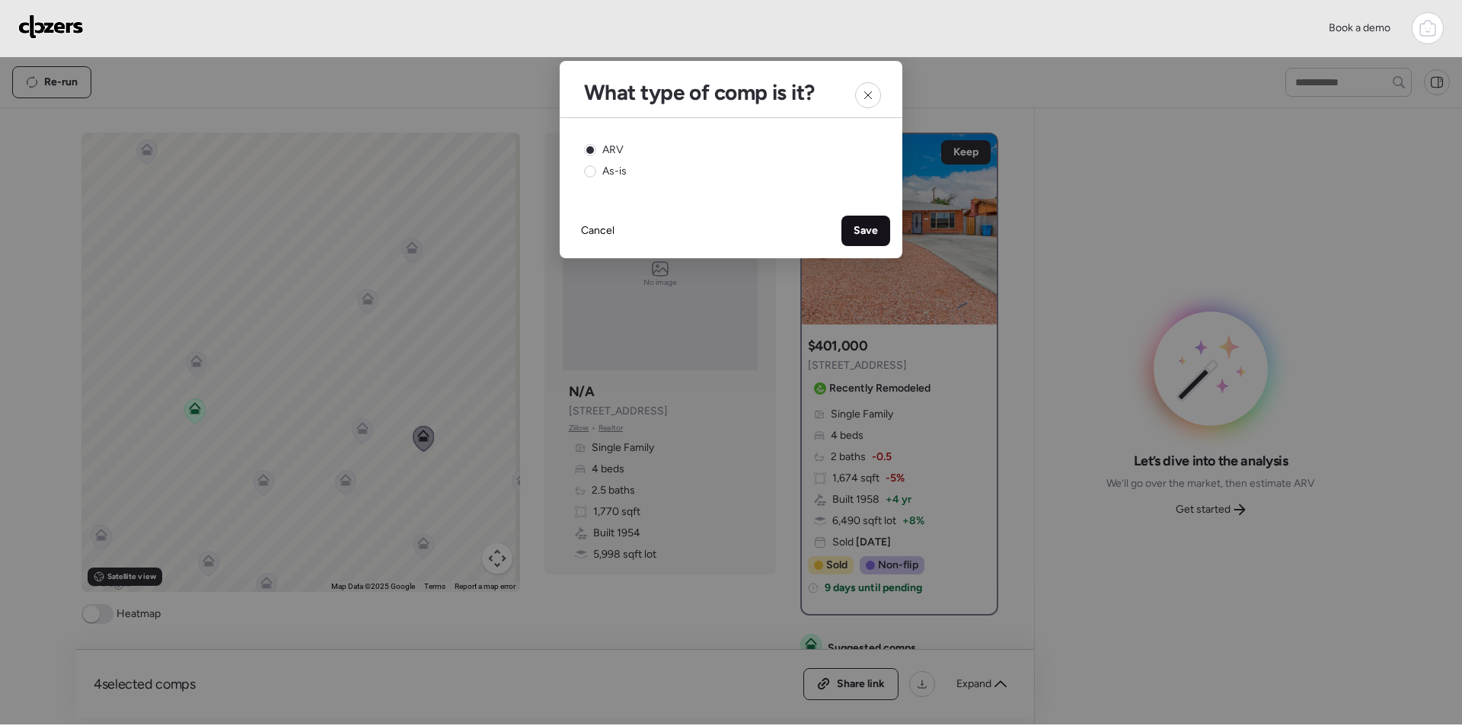
click at [848, 223] on div "Save" at bounding box center [865, 231] width 49 height 30
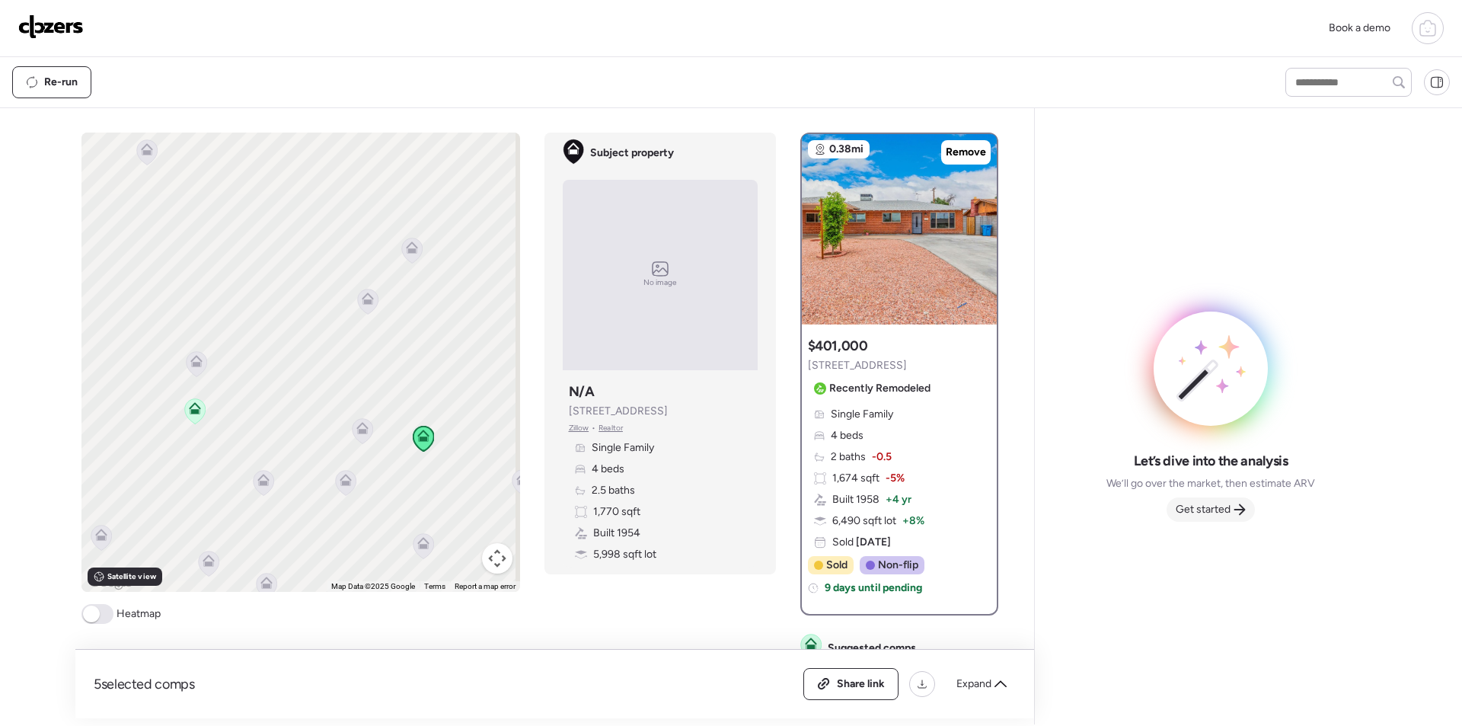
click at [1215, 506] on span "Get started" at bounding box center [1203, 509] width 55 height 15
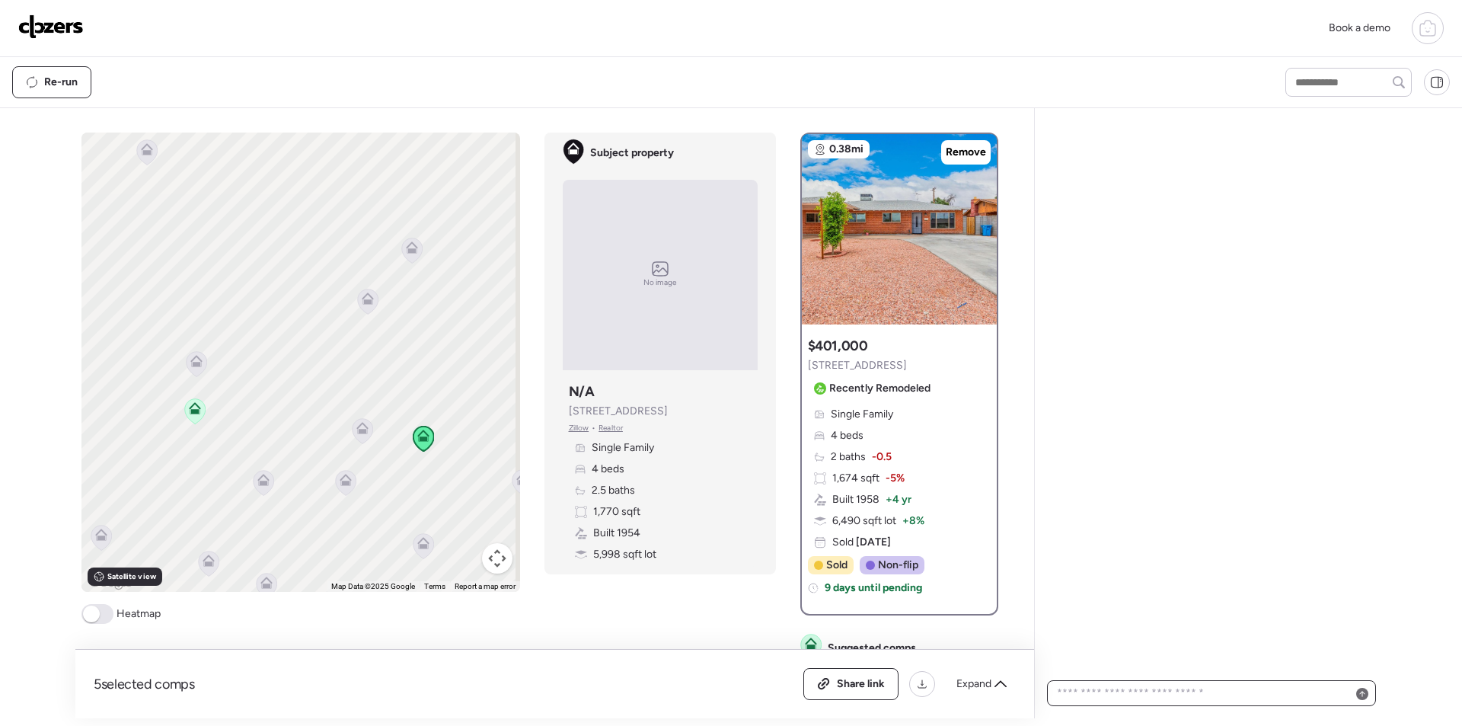
click at [1232, 689] on textarea at bounding box center [1211, 692] width 315 height 21
type textarea "***"
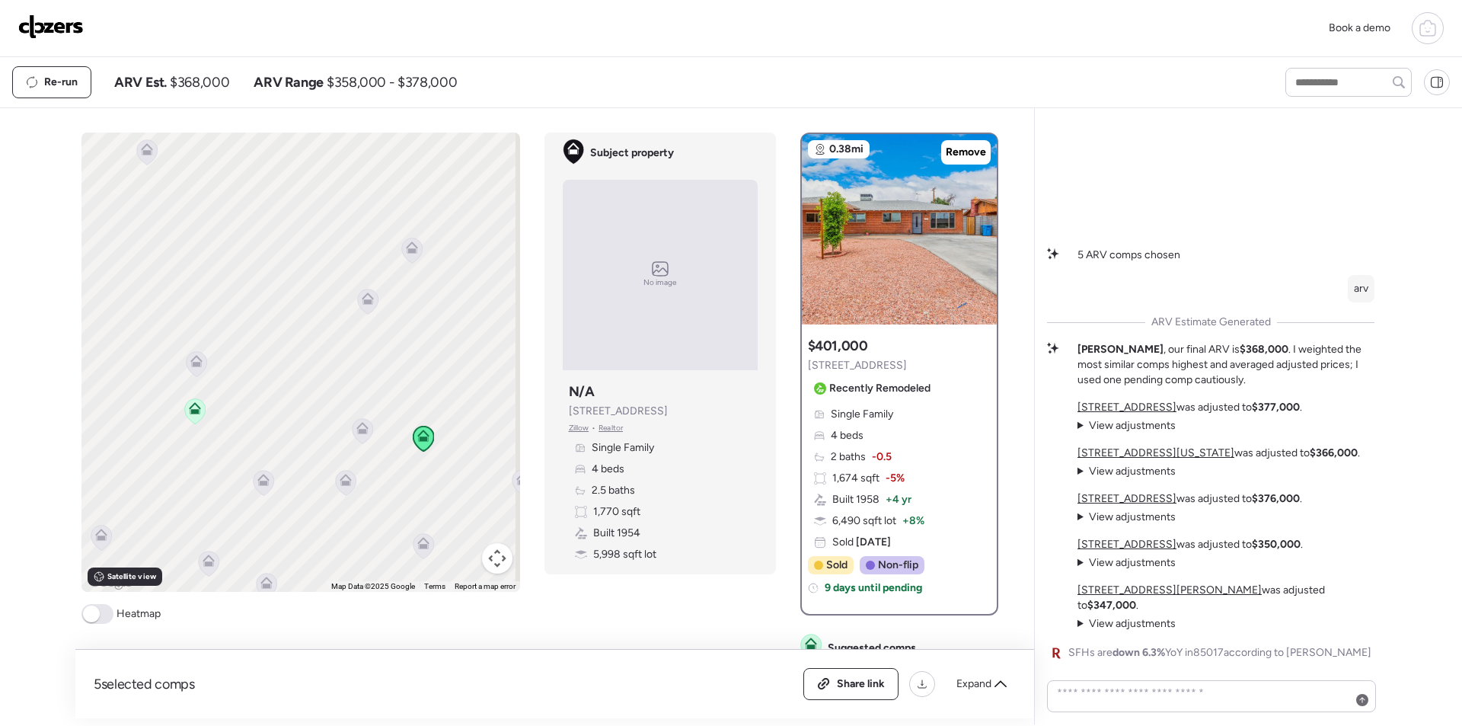
click at [209, 78] on span "$368,000" at bounding box center [199, 82] width 59 height 18
copy span "368,000"
click at [866, 694] on div "Share link" at bounding box center [851, 684] width 94 height 30
